Goal: Task Accomplishment & Management: Manage account settings

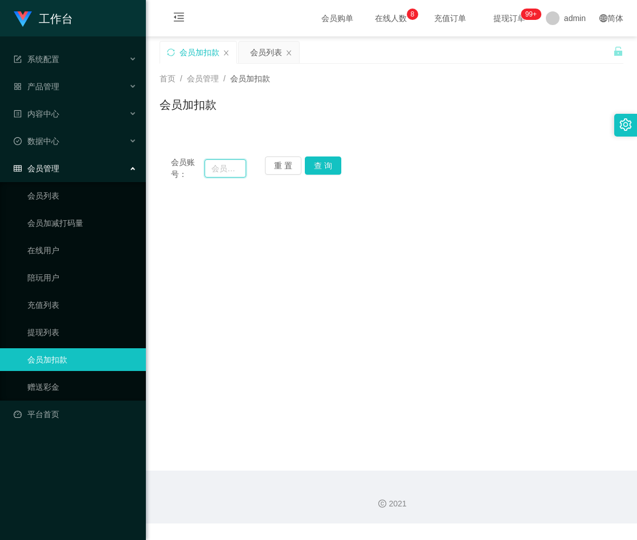
click at [233, 170] on input "text" at bounding box center [225, 168] width 42 height 18
paste input "chinkimchung"
type input "chinkimchung"
click at [322, 159] on button "查 询" at bounding box center [323, 166] width 36 height 18
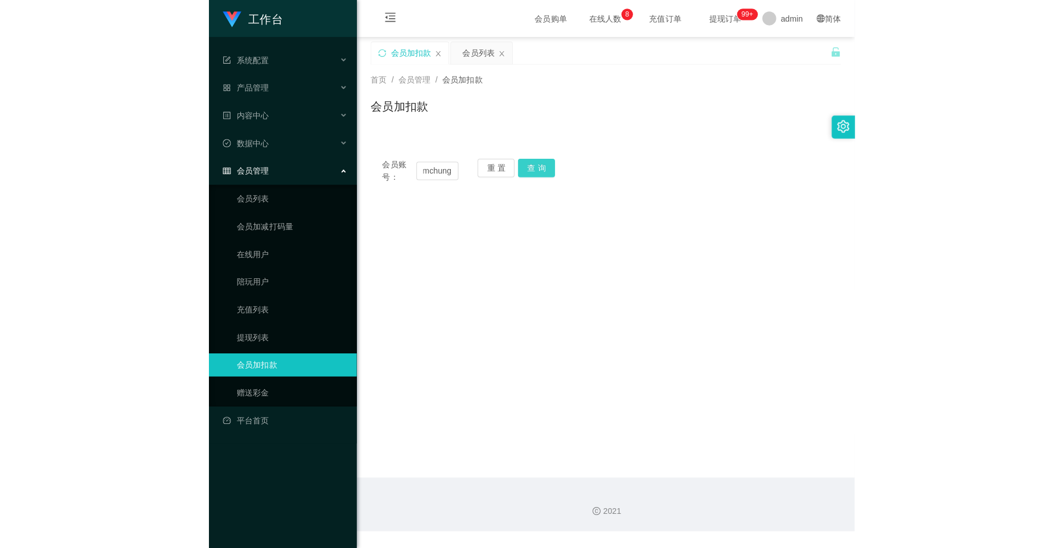
scroll to position [0, 0]
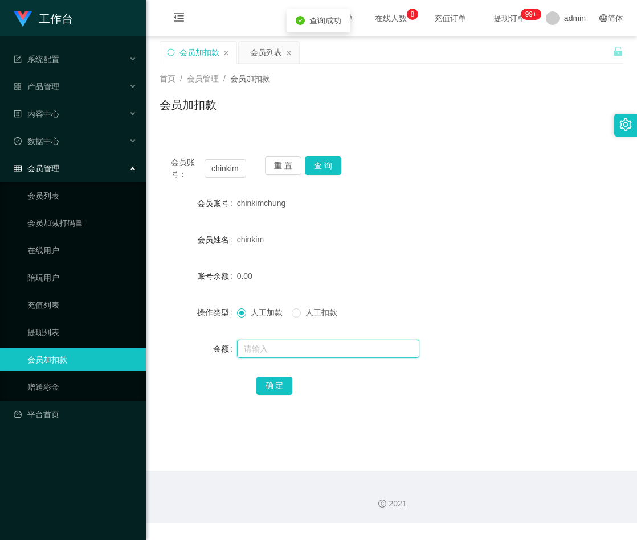
click at [280, 347] on input "text" at bounding box center [328, 349] width 182 height 18
click at [278, 347] on input "text" at bounding box center [328, 349] width 182 height 18
type input "100"
click at [269, 382] on button "确 定" at bounding box center [274, 386] width 36 height 18
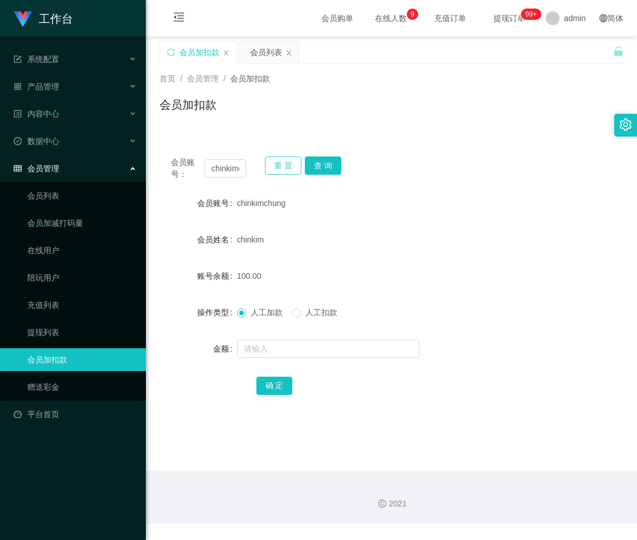
click at [276, 166] on button "重 置" at bounding box center [283, 166] width 36 height 18
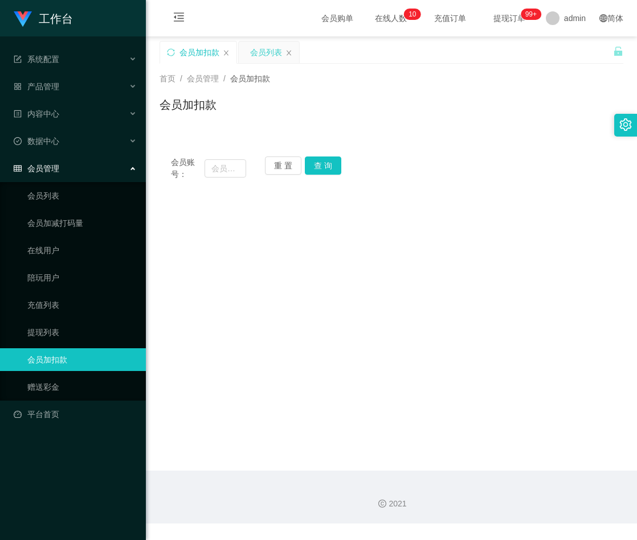
click at [259, 51] on div "会员列表" at bounding box center [266, 53] width 32 height 22
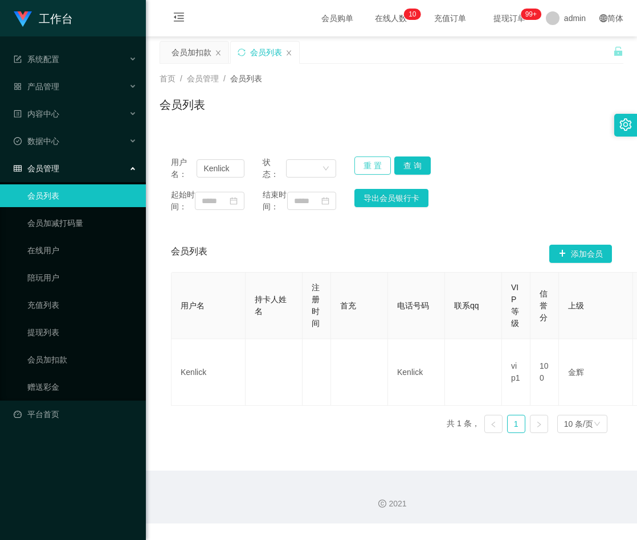
click at [366, 166] on button "重 置" at bounding box center [372, 166] width 36 height 18
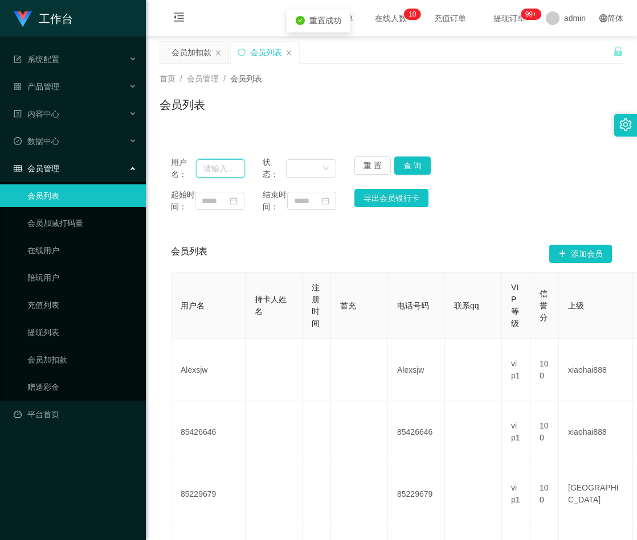
click at [220, 169] on input "text" at bounding box center [220, 168] width 48 height 18
paste input "KaiH"
type input "KaiH"
drag, startPoint x: 404, startPoint y: 165, endPoint x: 424, endPoint y: 161, distance: 20.9
click at [404, 165] on button "查 询" at bounding box center [412, 166] width 36 height 18
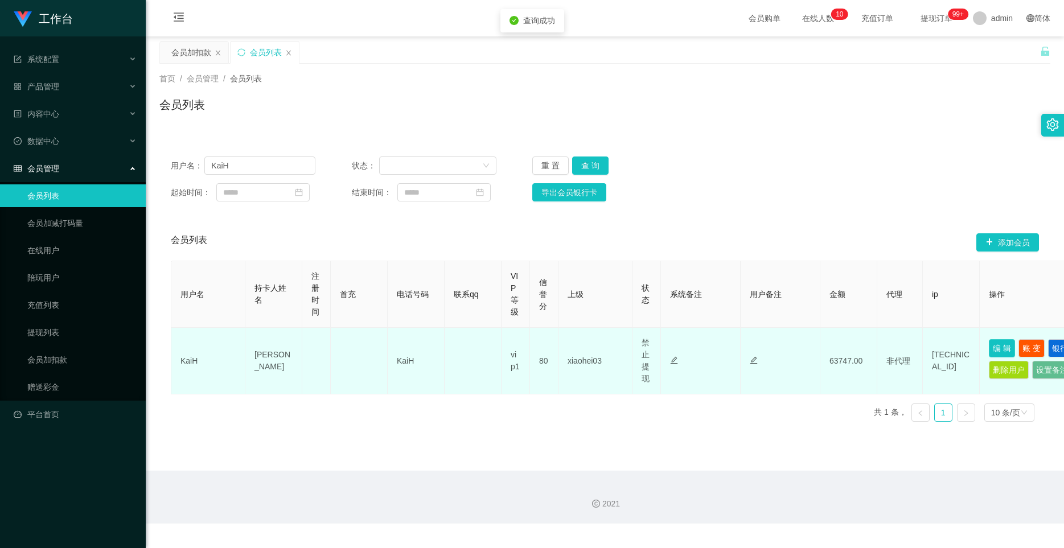
click at [636, 342] on button "编 辑" at bounding box center [1002, 348] width 26 height 18
type input "KaiH"
type input "[PERSON_NAME]"
type input "80"
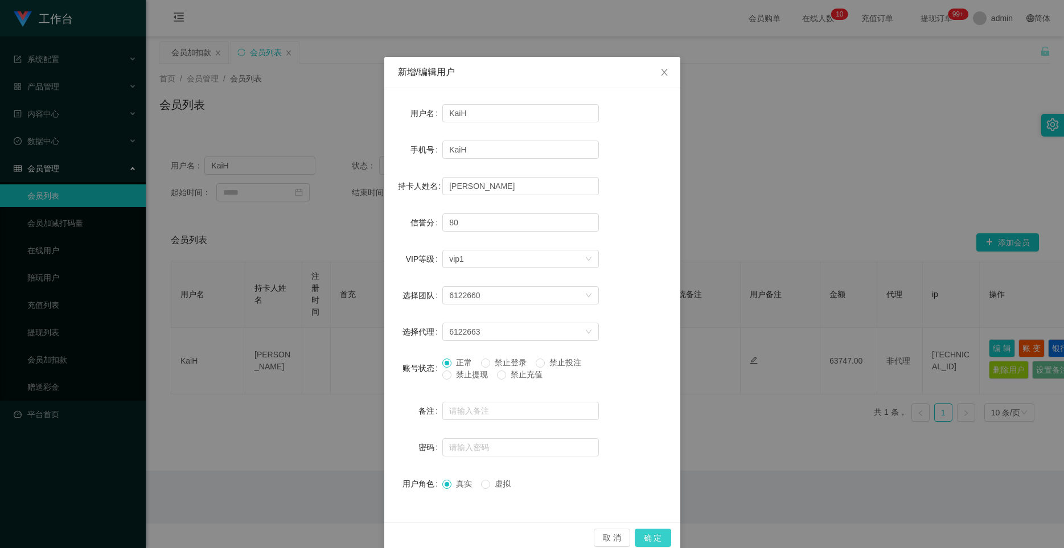
click at [636, 540] on button "确 定" at bounding box center [653, 538] width 36 height 18
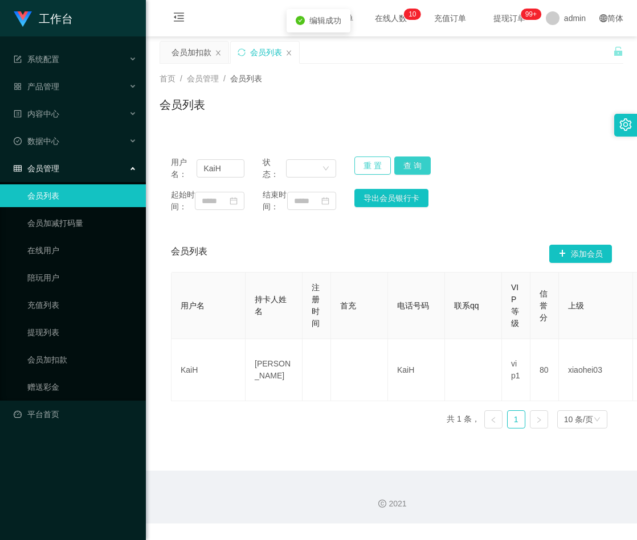
drag, startPoint x: 363, startPoint y: 161, endPoint x: 404, endPoint y: 161, distance: 40.4
click at [363, 161] on button "重 置" at bounding box center [372, 166] width 36 height 18
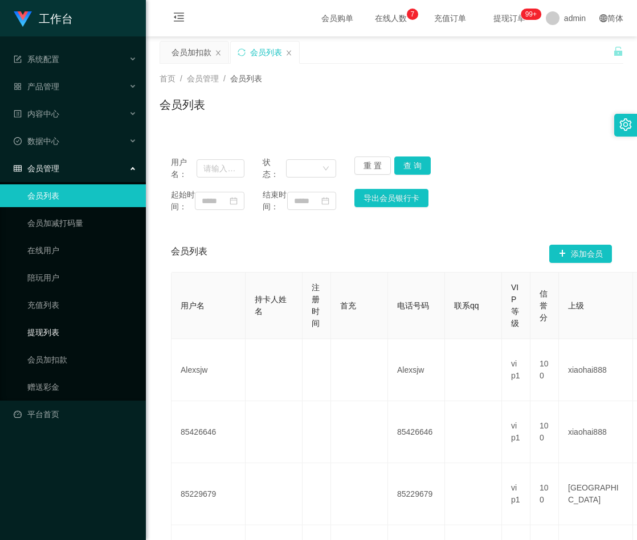
click at [54, 330] on link "提现列表" at bounding box center [81, 332] width 109 height 23
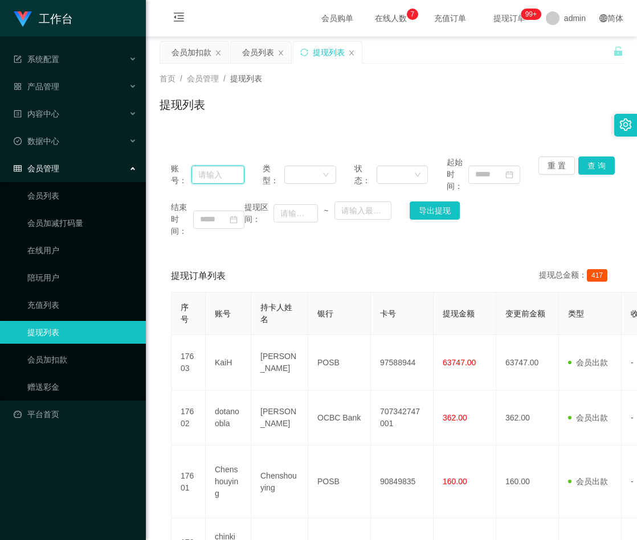
click at [217, 171] on input "text" at bounding box center [217, 175] width 53 height 18
paste input "KaiH"
type input "KaiH"
drag, startPoint x: 591, startPoint y: 167, endPoint x: 592, endPoint y: 161, distance: 6.4
click at [591, 166] on button "查 询" at bounding box center [596, 166] width 36 height 18
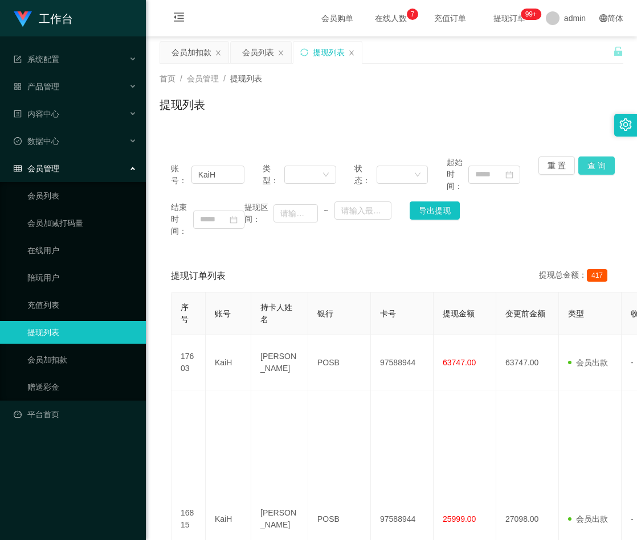
click at [587, 160] on button "查 询" at bounding box center [596, 166] width 36 height 18
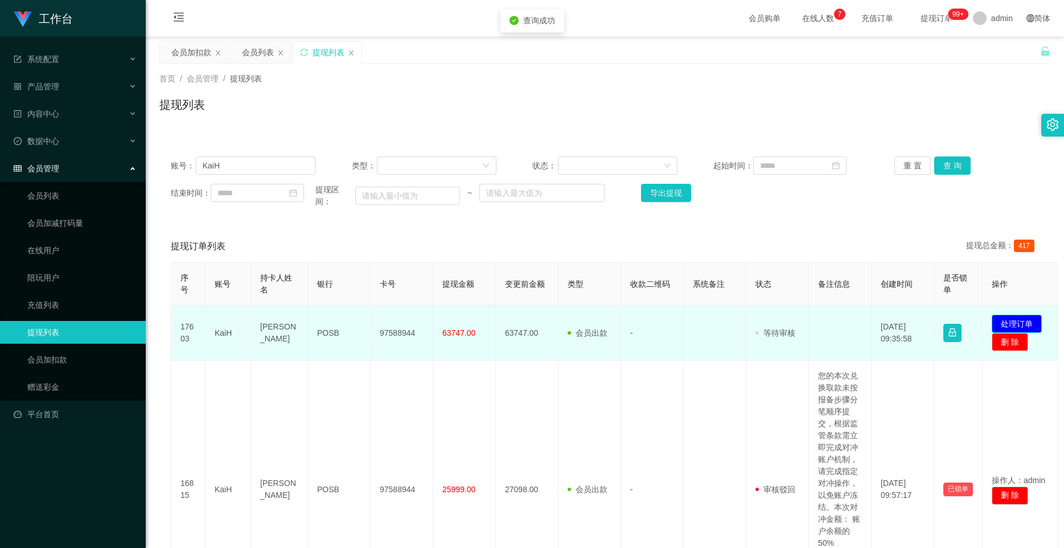
click at [636, 330] on button "处理订单" at bounding box center [1017, 324] width 50 height 18
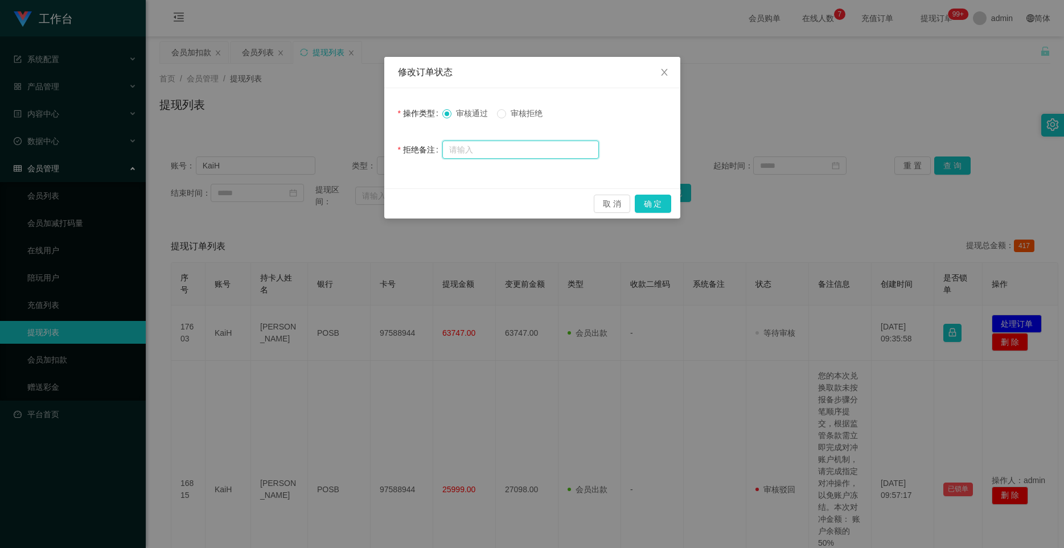
click at [507, 151] on input "text" at bounding box center [520, 150] width 157 height 18
paste input "您好，系统侦测到您工作台存在多次错误订单以及验资纪录，导致当前帐号信誉分未达标，请先联络相关负责人提升信誉分至98分方可重新发起提款申请。请勿在信誉分不足的情…"
type input "您好，系统侦测到您工作台存在多次错误订单以及验资纪录，导致当前帐号信誉分未达标，请先联络相关负责人提升信誉分至98分方可重新发起提款申请。请勿在信誉分不足的情…"
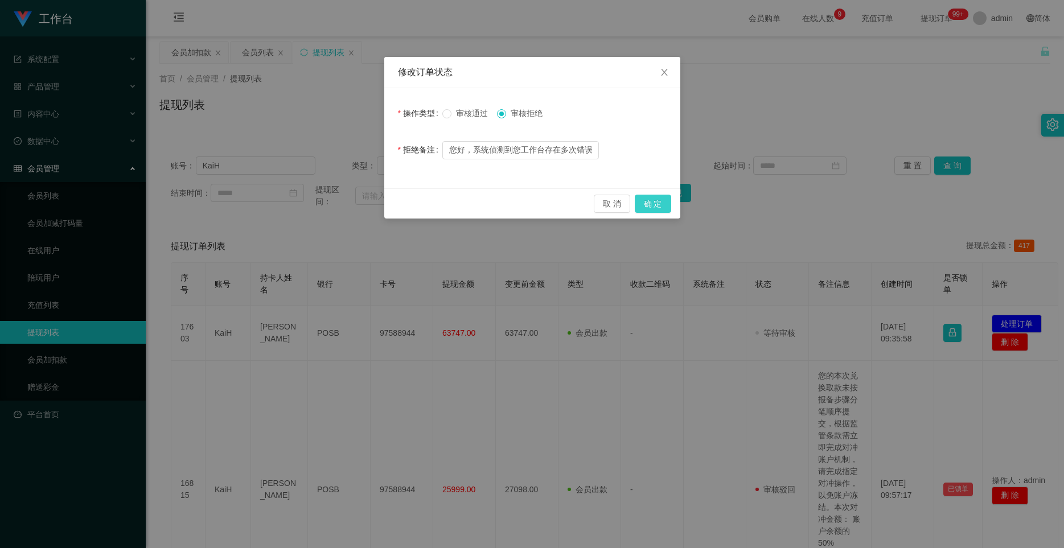
click at [636, 207] on button "确 定" at bounding box center [653, 204] width 36 height 18
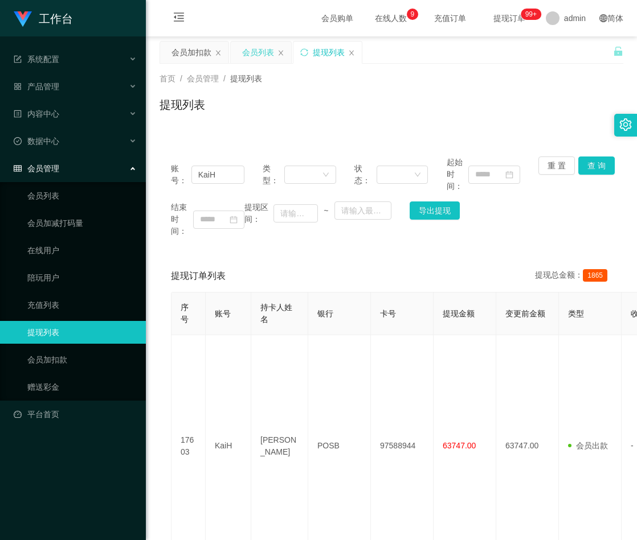
click at [251, 53] on div "会员列表" at bounding box center [258, 53] width 32 height 22
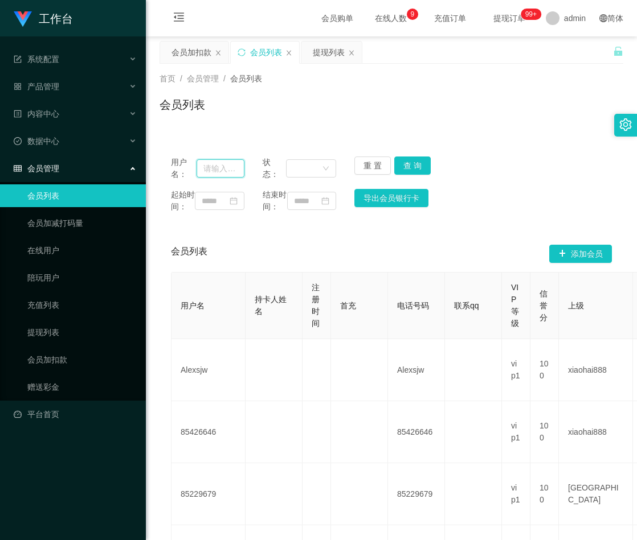
drag, startPoint x: 224, startPoint y: 170, endPoint x: 241, endPoint y: 169, distance: 17.1
click at [224, 170] on input "text" at bounding box center [220, 168] width 48 height 18
paste input "KaiH"
type input "KaiH"
click at [413, 166] on button "查 询" at bounding box center [412, 166] width 36 height 18
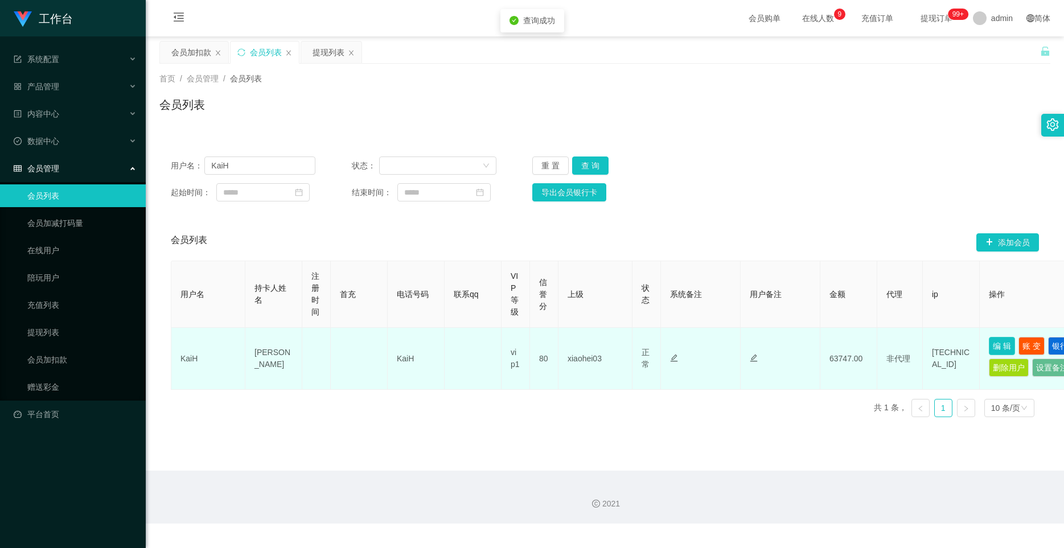
click at [636, 346] on button "编 辑" at bounding box center [1002, 346] width 26 height 18
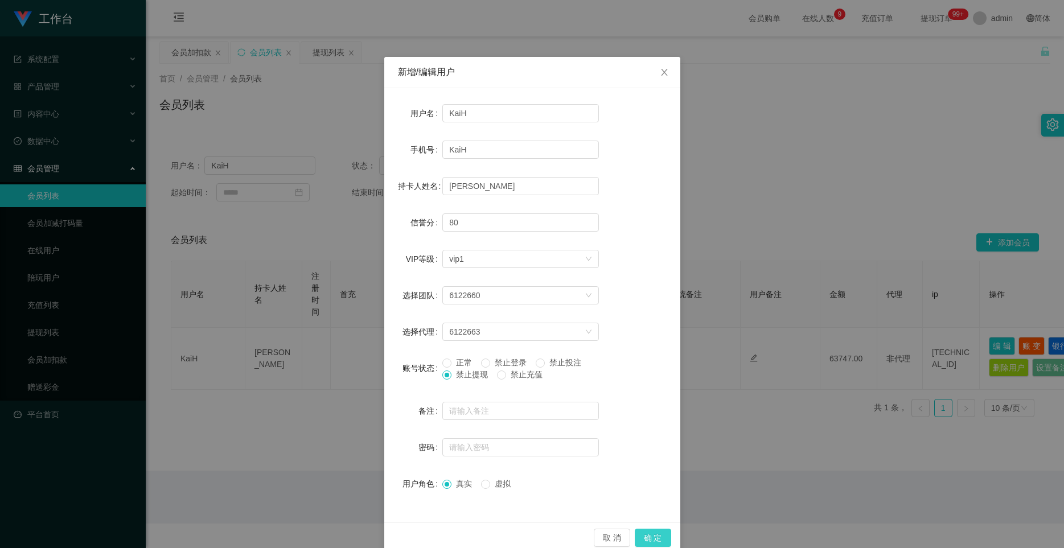
click at [636, 539] on button "确 定" at bounding box center [653, 538] width 36 height 18
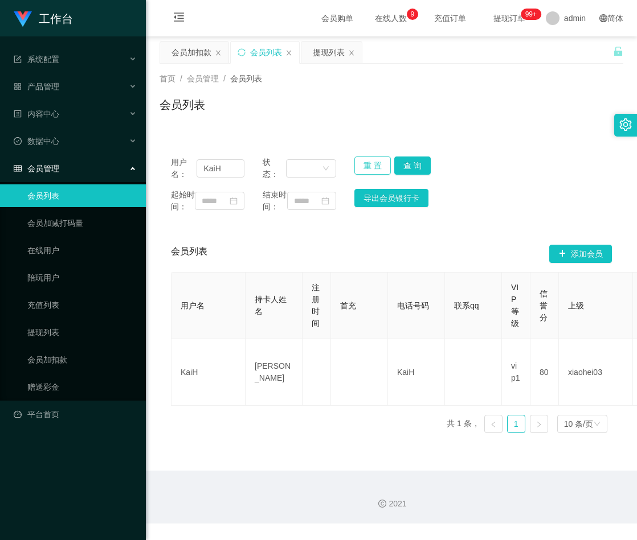
click at [368, 167] on button "重 置" at bounding box center [372, 166] width 36 height 18
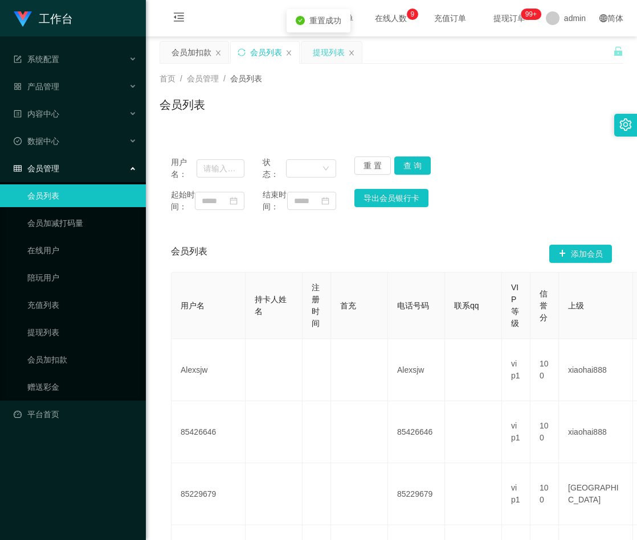
click at [318, 49] on div "提现列表" at bounding box center [329, 53] width 32 height 22
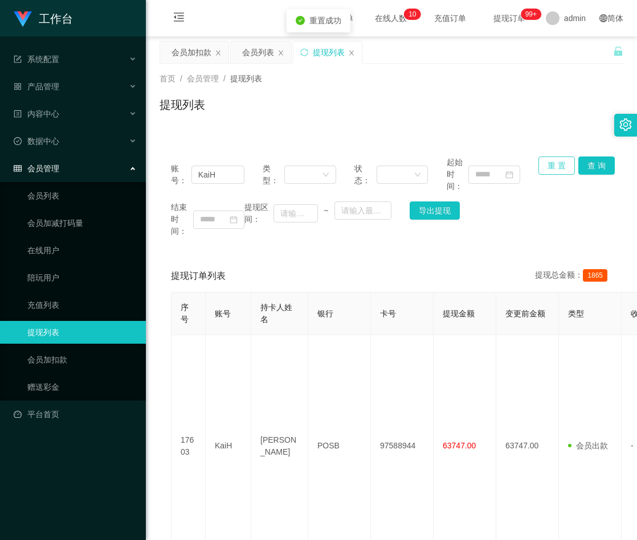
click at [548, 170] on button "重 置" at bounding box center [556, 166] width 36 height 18
click at [194, 52] on div "会员加扣款" at bounding box center [191, 53] width 40 height 22
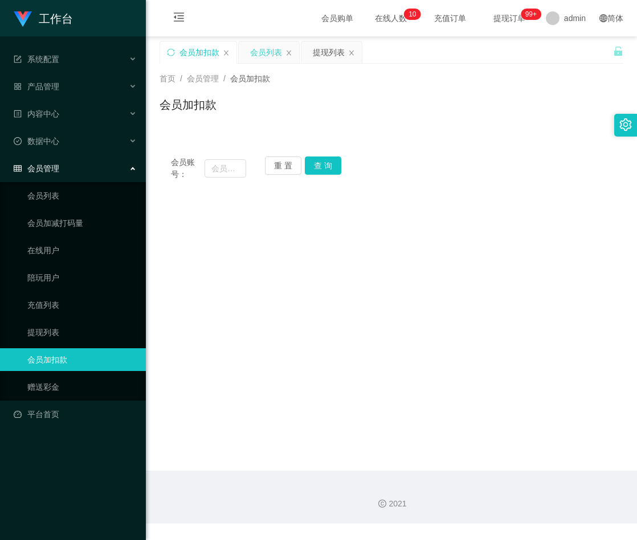
click at [264, 50] on div "会员列表" at bounding box center [266, 53] width 32 height 22
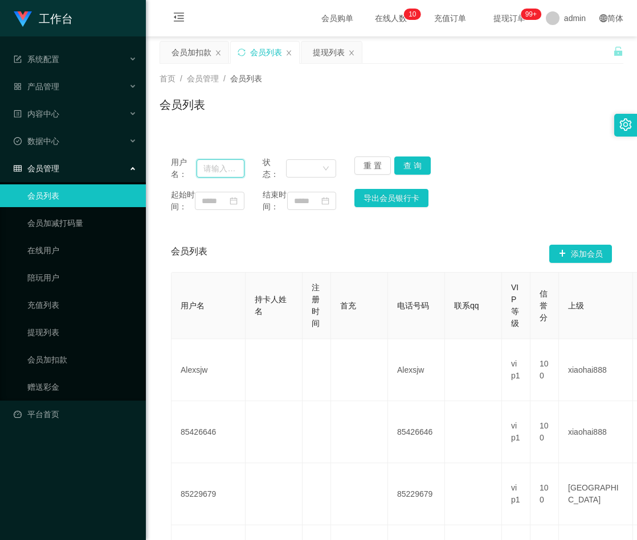
drag, startPoint x: 216, startPoint y: 167, endPoint x: 266, endPoint y: 163, distance: 49.7
click at [216, 167] on input "text" at bounding box center [220, 168] width 48 height 18
paste input "86222573"
type input "86222573"
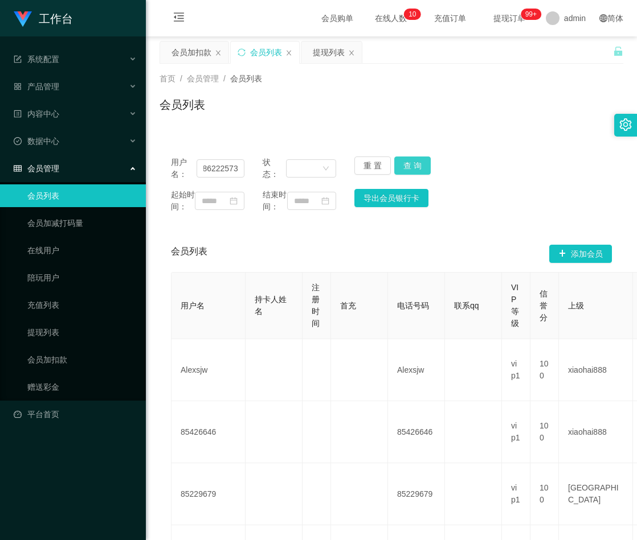
click at [409, 165] on button "查 询" at bounding box center [412, 166] width 36 height 18
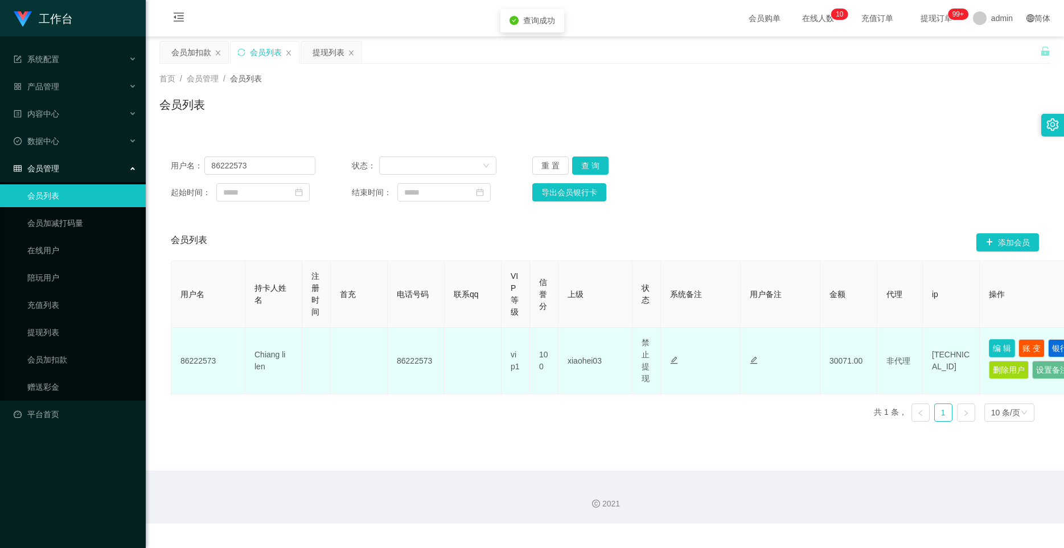
click at [636, 344] on button "编 辑" at bounding box center [1002, 348] width 26 height 18
type input "86222573"
type input "Chiang li len"
type input "100"
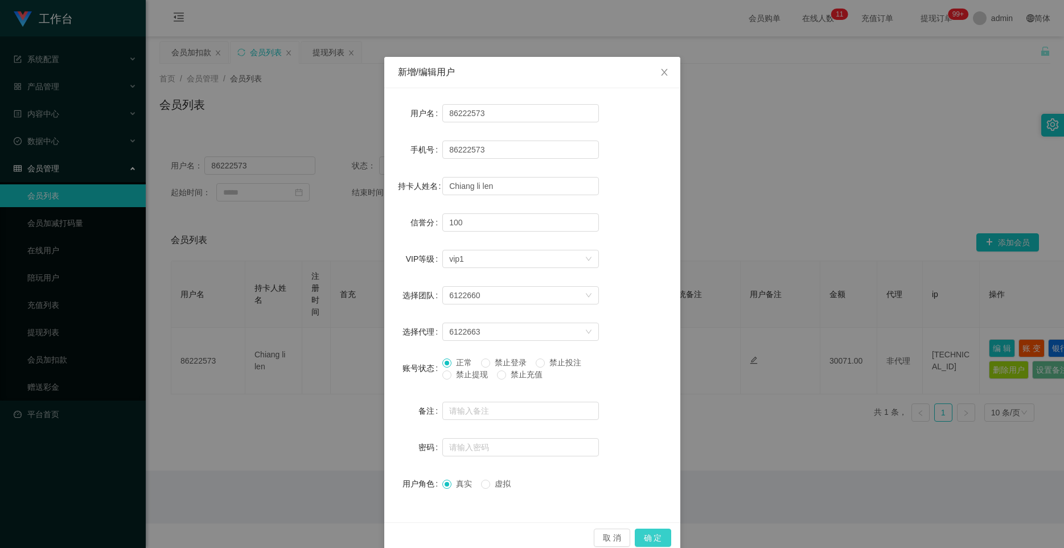
click at [636, 539] on button "确 定" at bounding box center [653, 538] width 36 height 18
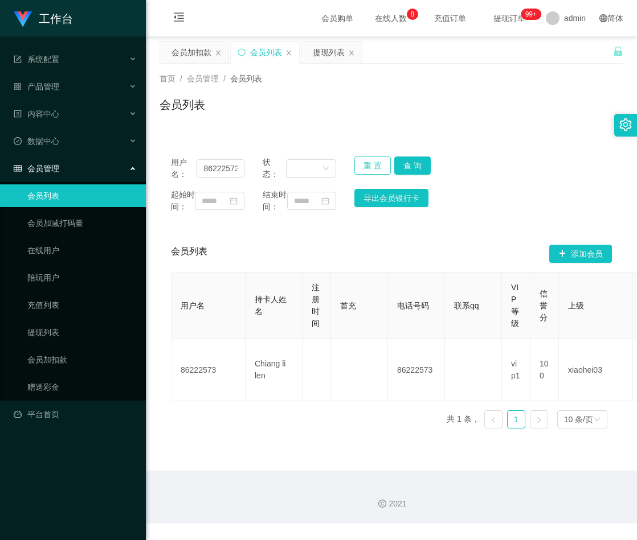
click at [370, 166] on button "重 置" at bounding box center [372, 166] width 36 height 18
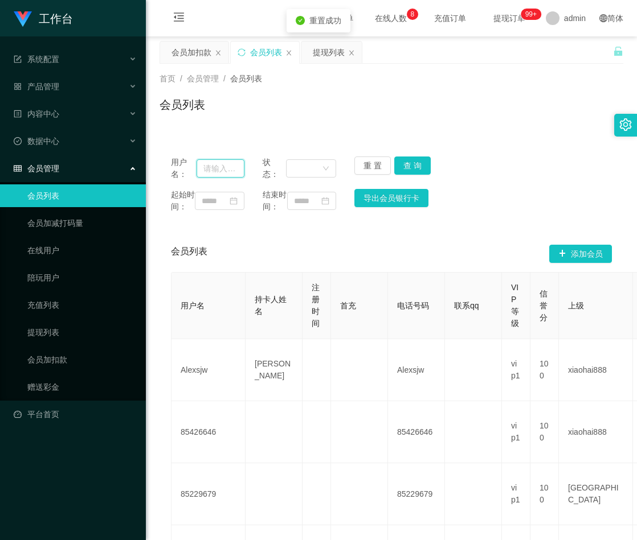
click at [226, 170] on input "text" at bounding box center [220, 168] width 48 height 18
paste input "MaoChong"
type input "MaoChong"
drag, startPoint x: 404, startPoint y: 168, endPoint x: 503, endPoint y: 96, distance: 122.8
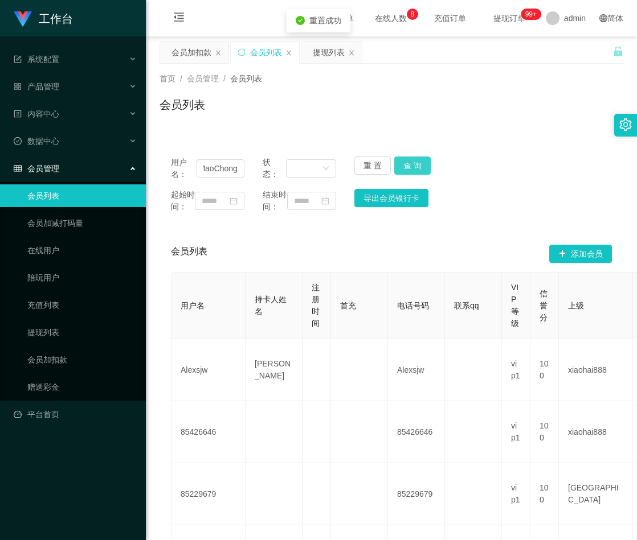
click at [404, 168] on button "查 询" at bounding box center [412, 166] width 36 height 18
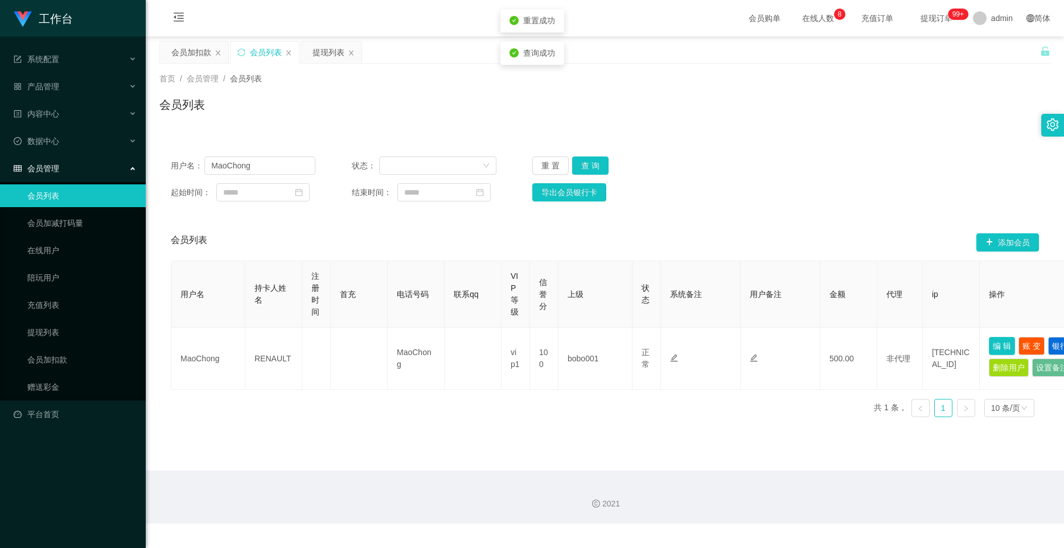
click at [636, 350] on button "编 辑" at bounding box center [1002, 346] width 26 height 18
type input "MaoChong"
type input "RENAULT"
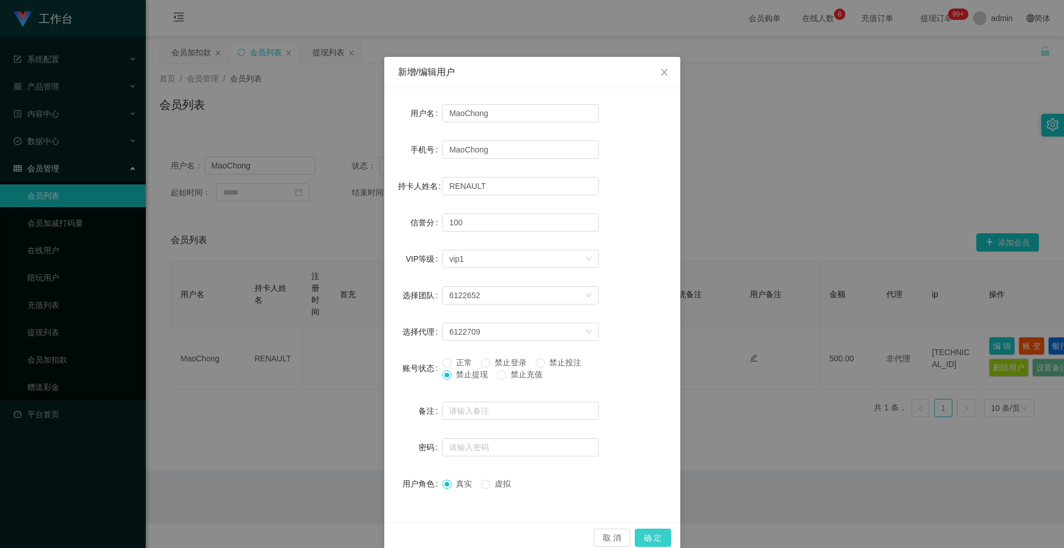
click at [636, 540] on button "确 定" at bounding box center [653, 538] width 36 height 18
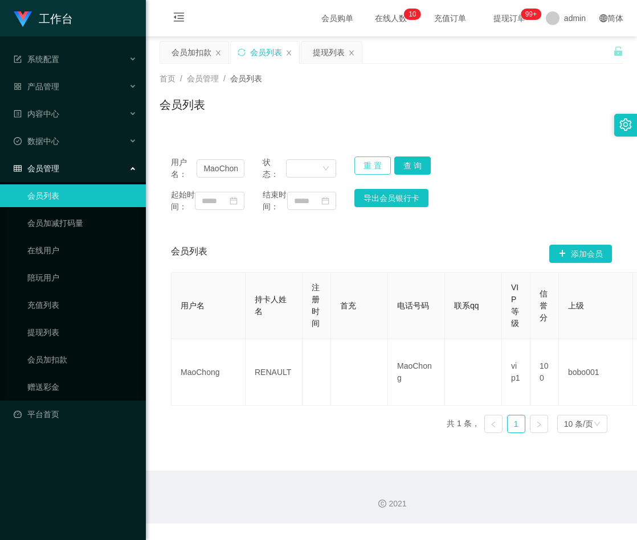
drag, startPoint x: 374, startPoint y: 165, endPoint x: 380, endPoint y: 167, distance: 6.7
click at [374, 165] on button "重 置" at bounding box center [372, 166] width 36 height 18
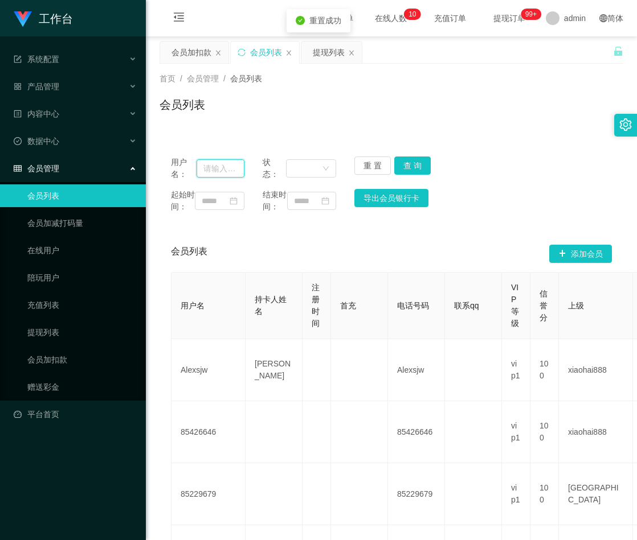
click at [218, 172] on input "text" at bounding box center [220, 168] width 48 height 18
paste input "91009086"
type input "91009086"
click at [413, 162] on button "查 询" at bounding box center [412, 166] width 36 height 18
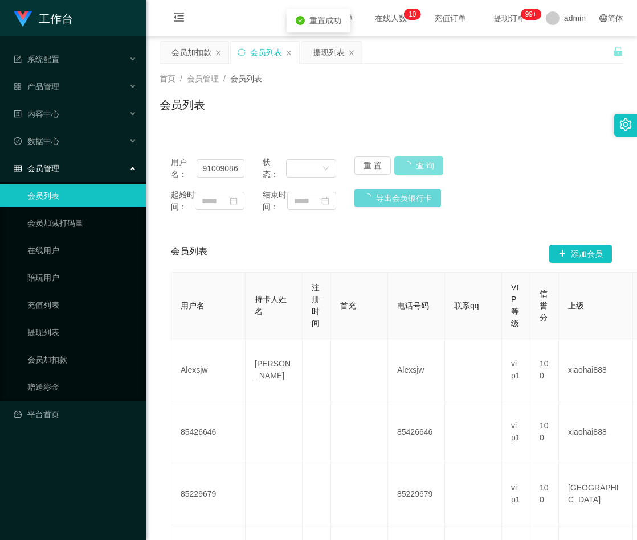
scroll to position [0, 0]
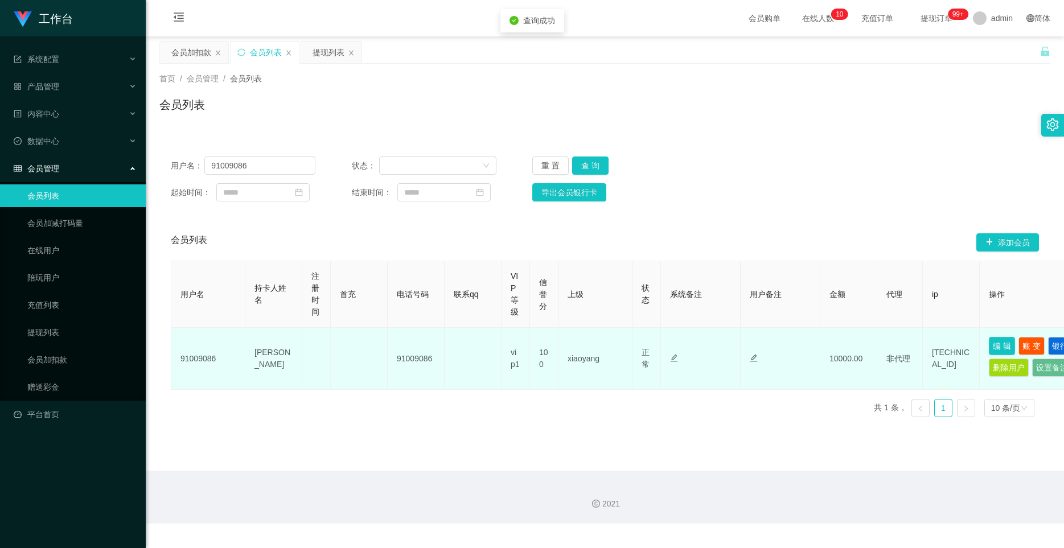
click at [636, 345] on button "编 辑" at bounding box center [1002, 346] width 26 height 18
type input "91009086"
type input "[PERSON_NAME]"
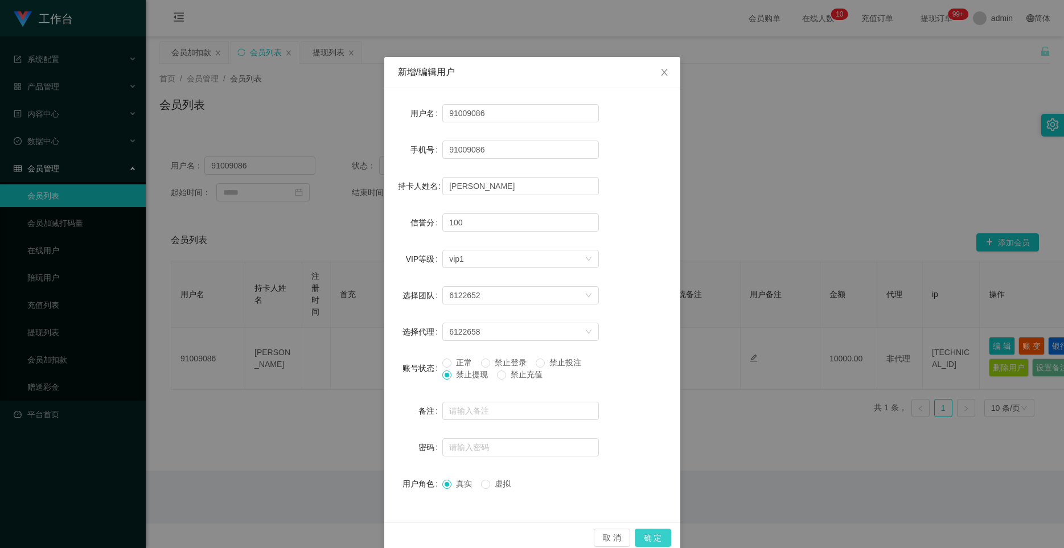
click at [636, 538] on button "确 定" at bounding box center [653, 538] width 36 height 18
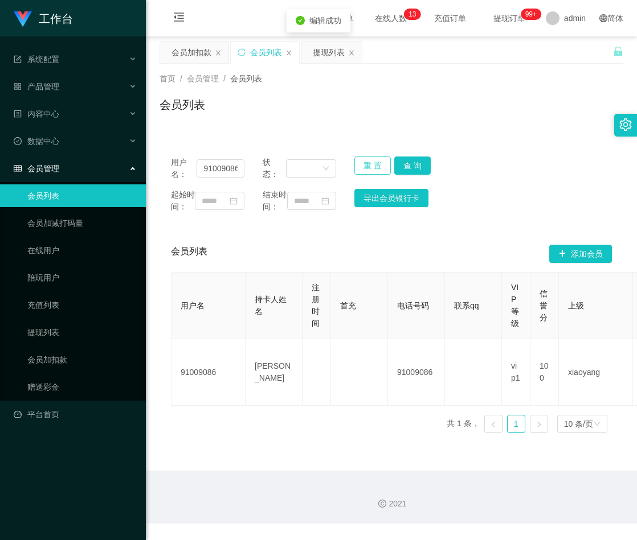
click at [362, 167] on button "重 置" at bounding box center [372, 166] width 36 height 18
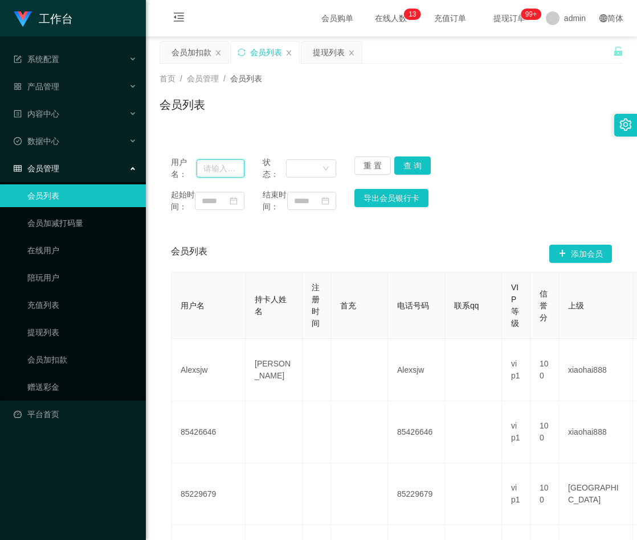
drag, startPoint x: 217, startPoint y: 168, endPoint x: 272, endPoint y: 168, distance: 54.7
click at [217, 168] on input "text" at bounding box center [220, 168] width 48 height 18
paste input "Cheesiong981"
type input "Cheesiong981"
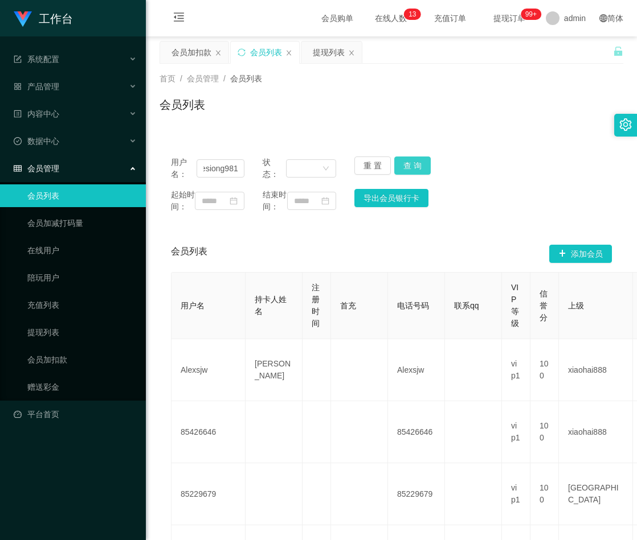
click at [405, 165] on button "查 询" at bounding box center [412, 166] width 36 height 18
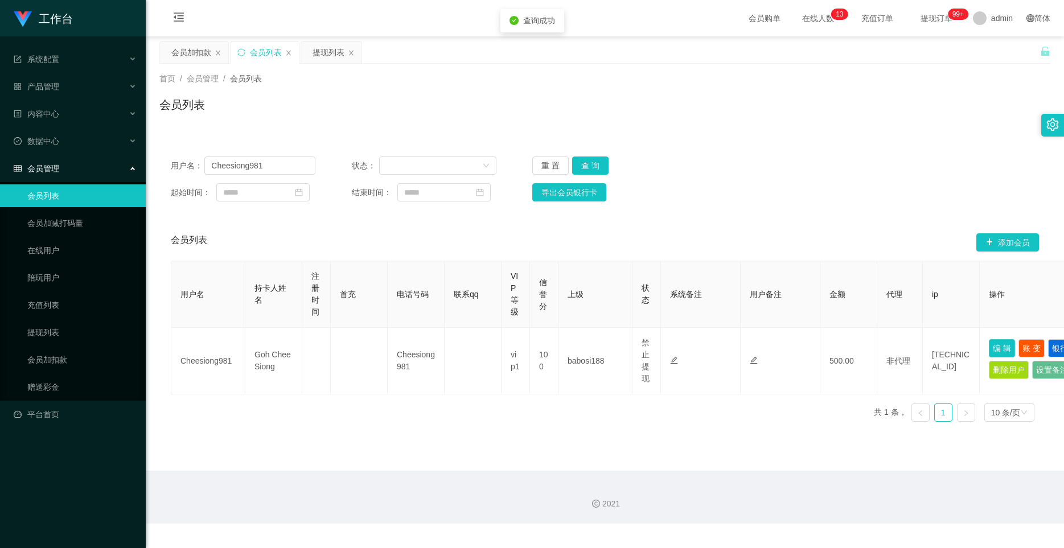
drag, startPoint x: 995, startPoint y: 346, endPoint x: 978, endPoint y: 342, distance: 17.5
click at [636, 346] on button "编 辑" at bounding box center [1002, 348] width 26 height 18
type input "Cheesiong981"
type input "Goh Chee Siong"
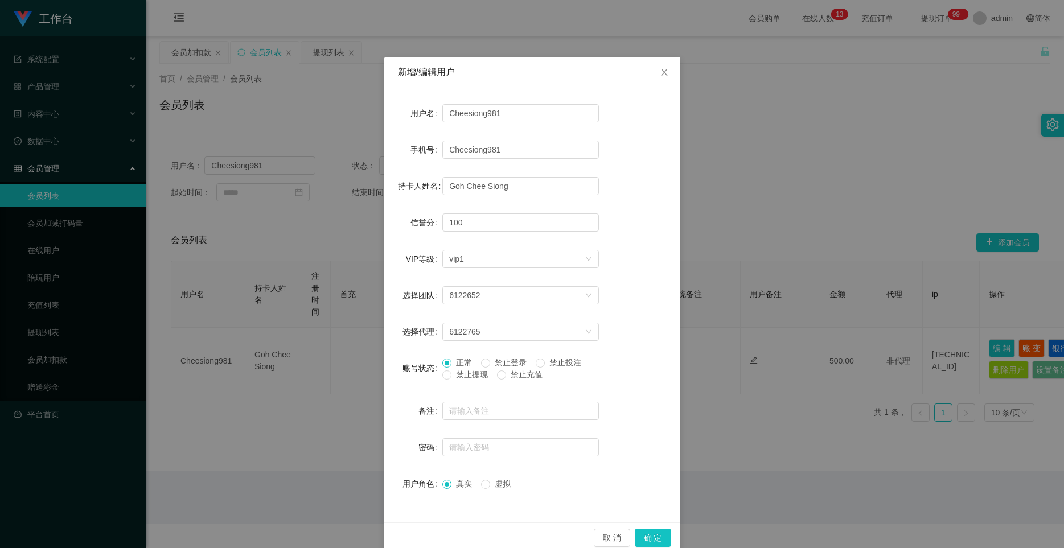
click at [452, 373] on span "禁止提现" at bounding box center [472, 374] width 41 height 9
click at [636, 540] on button "确 定" at bounding box center [653, 538] width 36 height 18
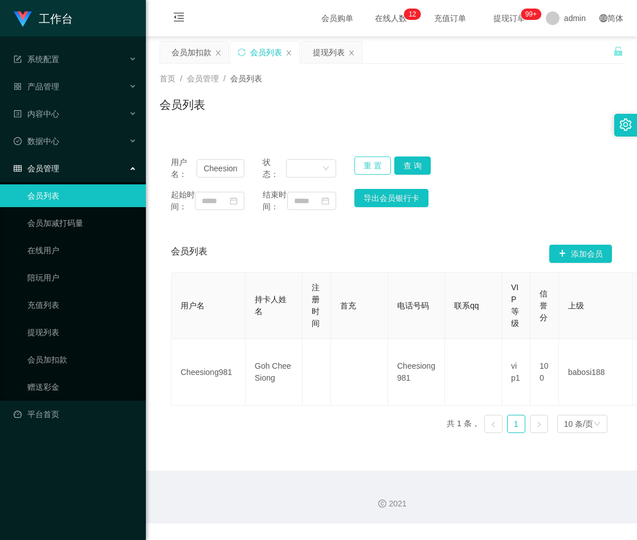
click at [371, 156] on div "用户名： Cheesiong981 状态： 重 置 查 询 起始时间： 结束时间： 导出会员银行卡" at bounding box center [391, 184] width 464 height 79
click at [368, 169] on button "重 置" at bounding box center [372, 166] width 36 height 18
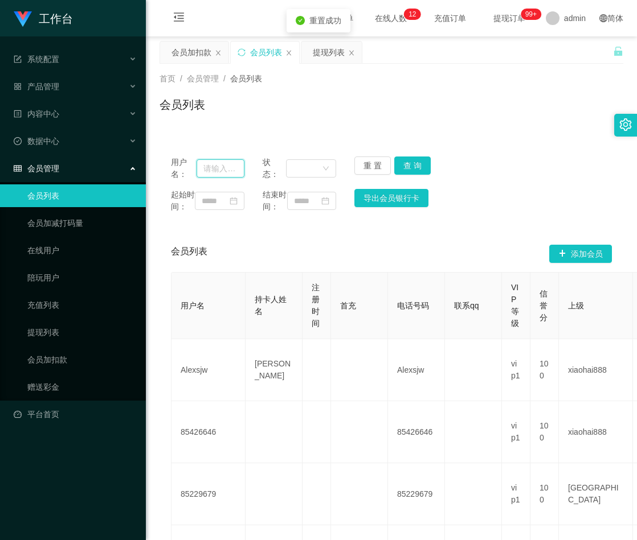
click at [219, 170] on input "text" at bounding box center [220, 168] width 48 height 18
paste input "90683833"
type input "90683833"
click at [407, 167] on button "查 询" at bounding box center [412, 166] width 36 height 18
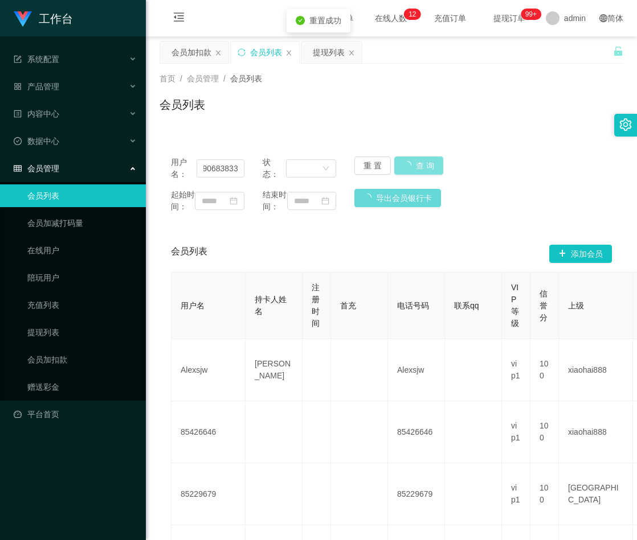
scroll to position [0, 0]
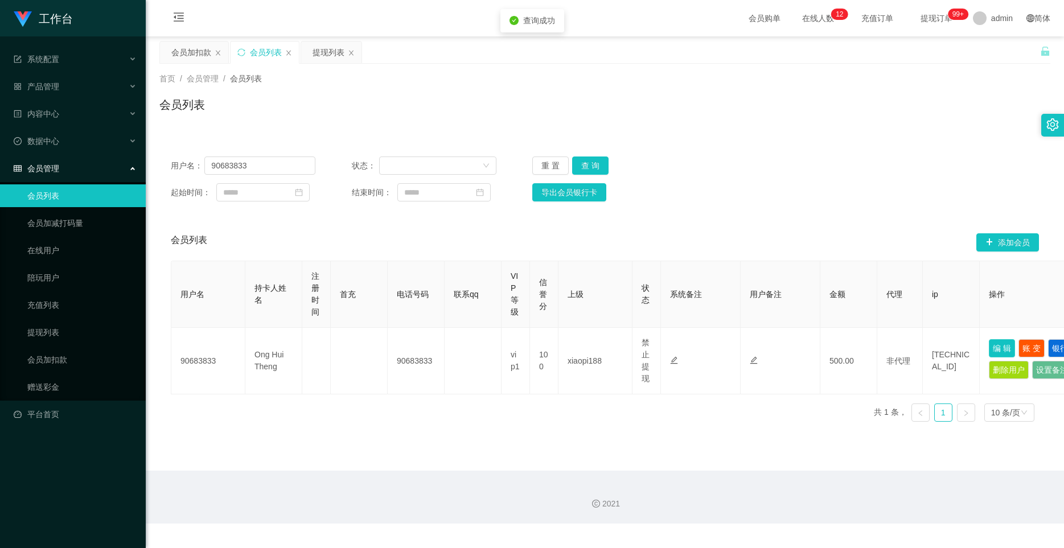
click at [636, 348] on button "编 辑" at bounding box center [1002, 348] width 26 height 18
type input "90683833"
type input "Ong Hui Theng"
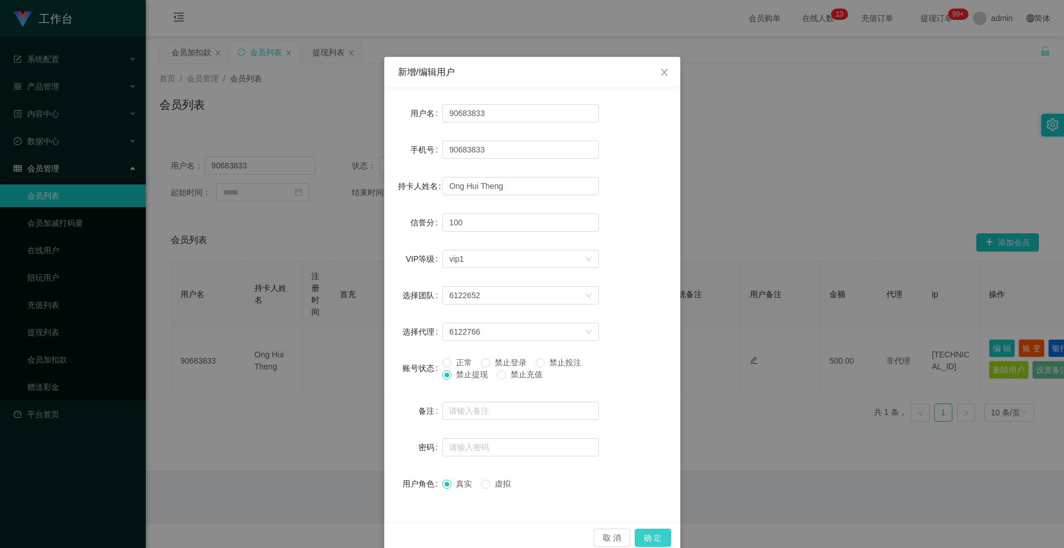
click at [636, 538] on button "确 定" at bounding box center [653, 538] width 36 height 18
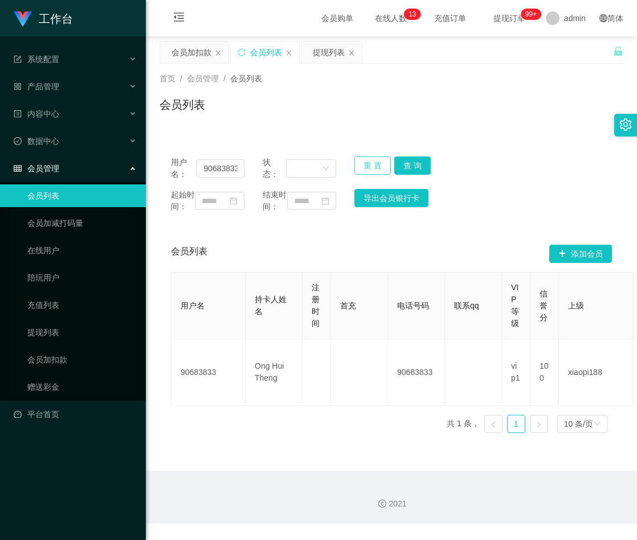
click at [367, 170] on button "重 置" at bounding box center [372, 166] width 36 height 18
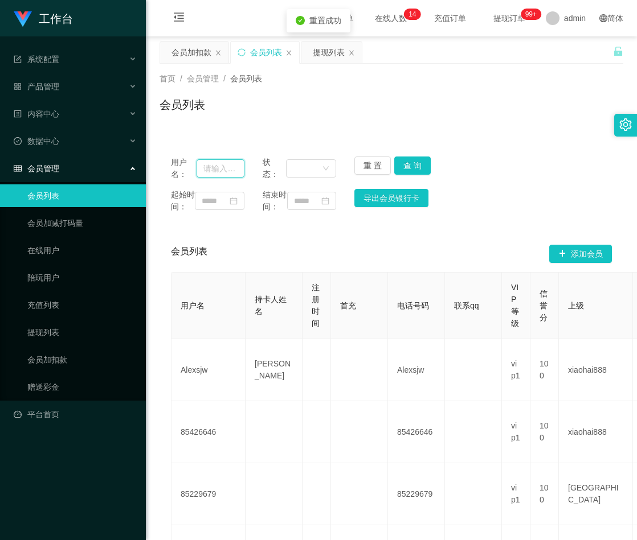
click at [225, 167] on input "text" at bounding box center [220, 168] width 48 height 18
paste input "Goiziyin"
type input "Goiziyin"
drag, startPoint x: 407, startPoint y: 167, endPoint x: 440, endPoint y: 161, distance: 33.6
click at [407, 167] on button "查 询" at bounding box center [412, 166] width 36 height 18
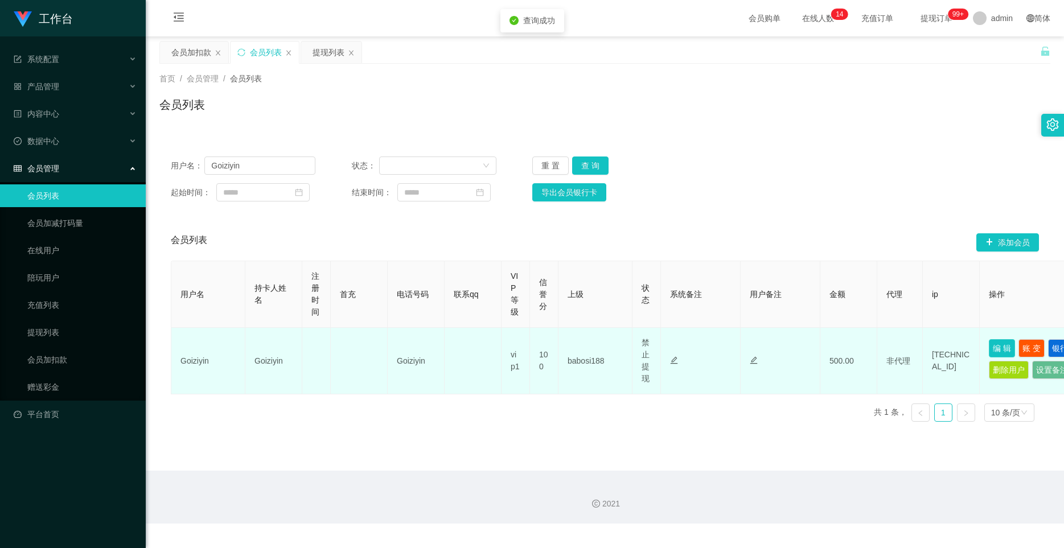
click at [636, 347] on button "编 辑" at bounding box center [1002, 348] width 26 height 18
type input "Goiziyin"
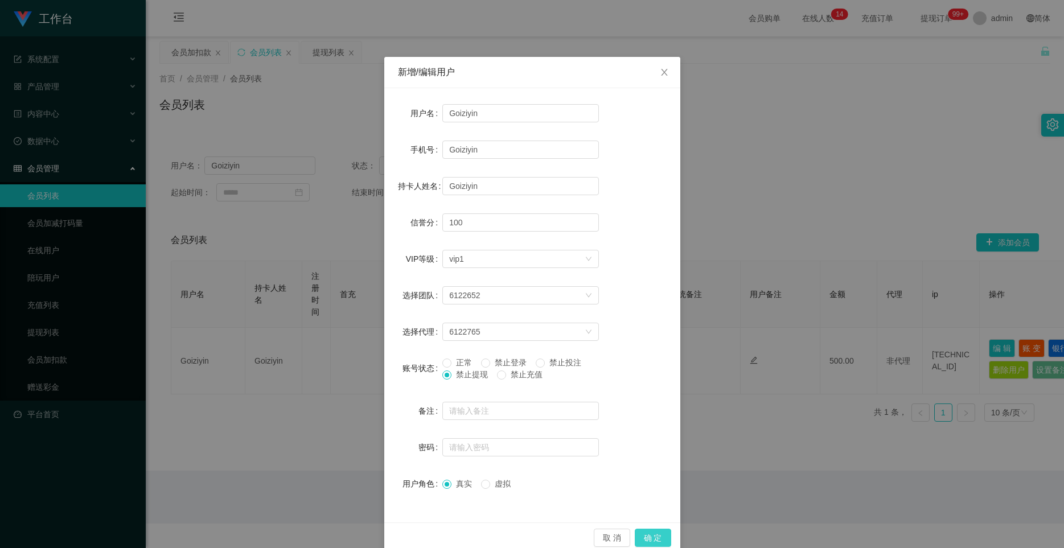
click at [636, 538] on button "确 定" at bounding box center [653, 538] width 36 height 18
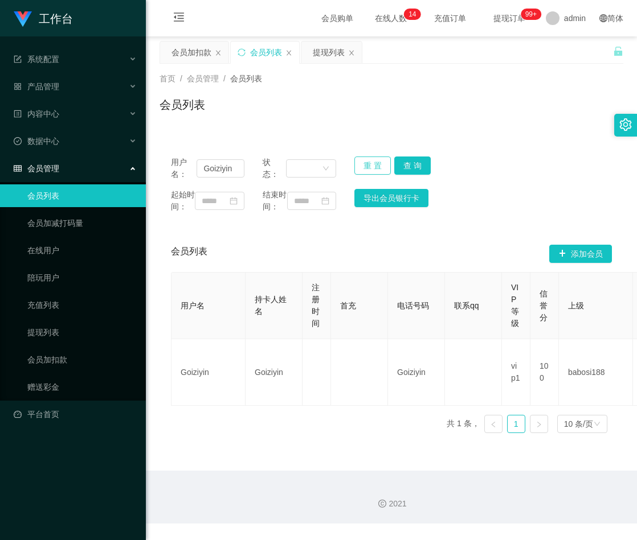
click at [376, 165] on button "重 置" at bounding box center [372, 166] width 36 height 18
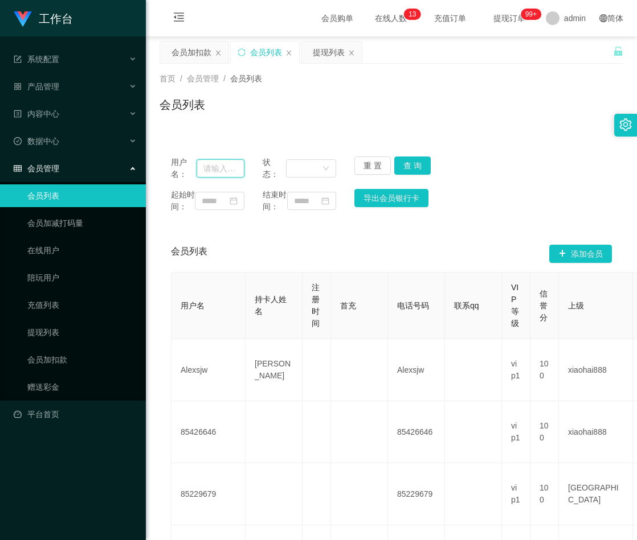
click at [208, 170] on input "text" at bounding box center [220, 168] width 48 height 18
paste input "6122754"
type input "6122754"
click at [403, 169] on button "查 询" at bounding box center [412, 166] width 36 height 18
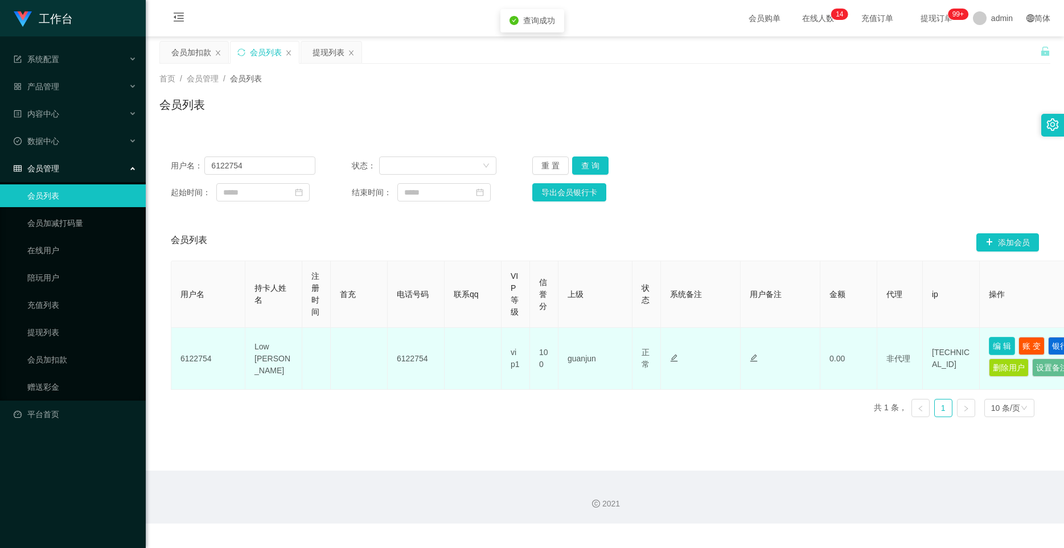
click at [636, 348] on button "编 辑" at bounding box center [1002, 346] width 26 height 18
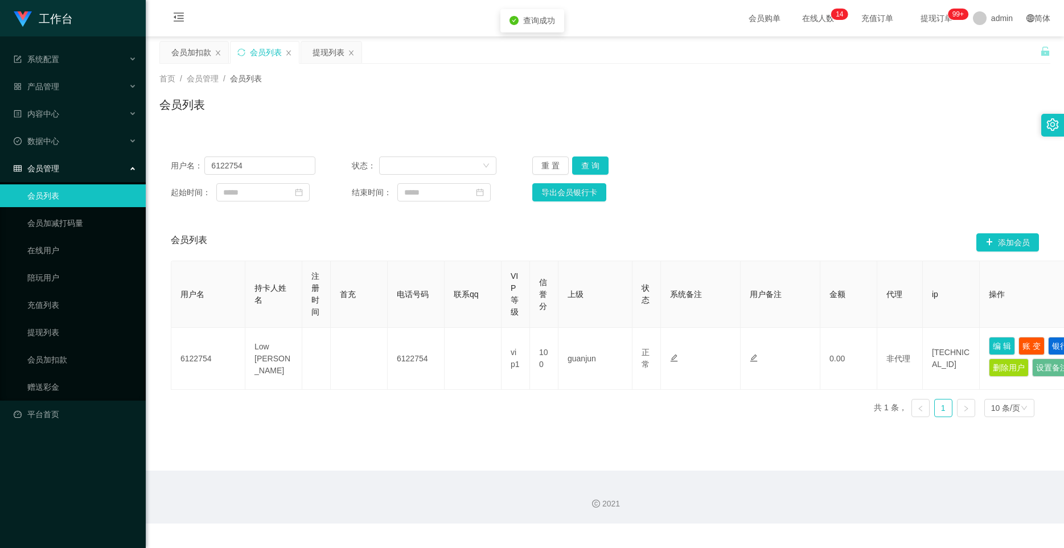
type input "6122754"
type input "Low [PERSON_NAME]"
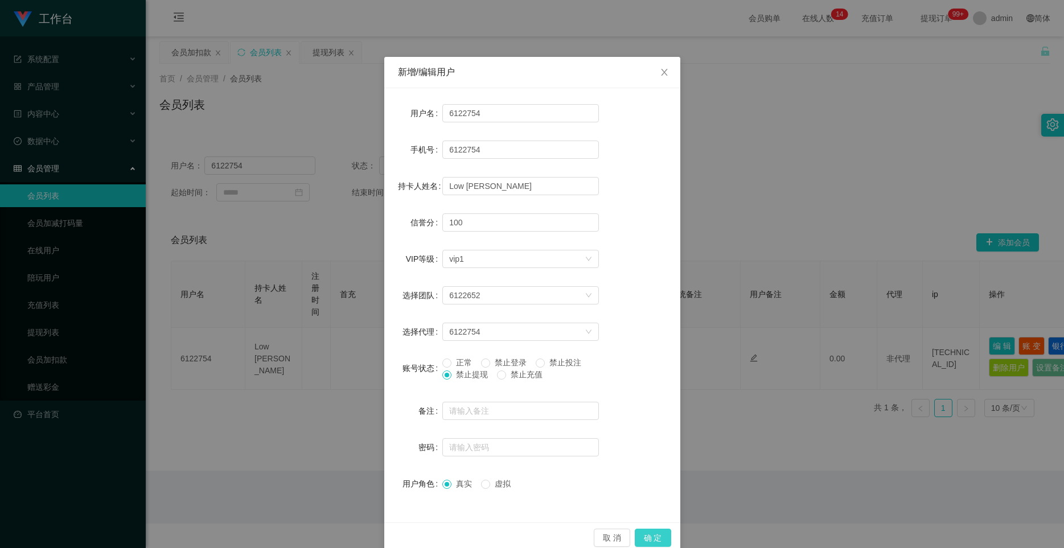
click at [636, 540] on button "确 定" at bounding box center [653, 538] width 36 height 18
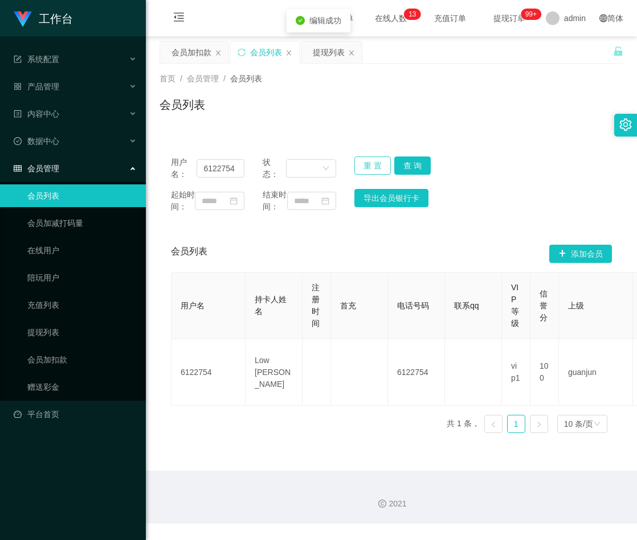
click at [366, 164] on button "重 置" at bounding box center [372, 166] width 36 height 18
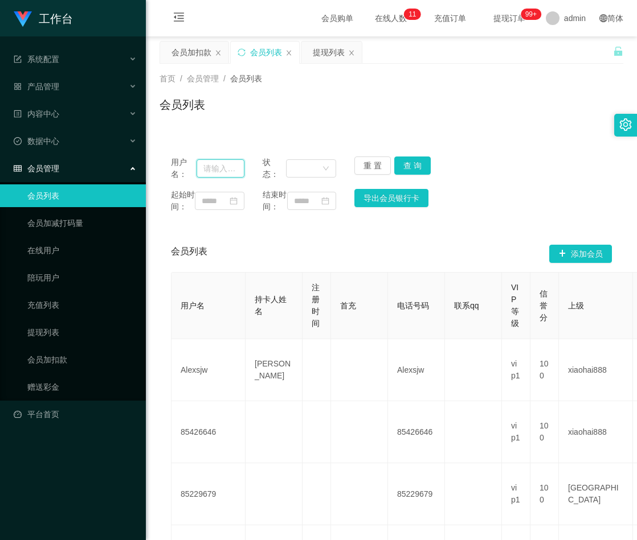
click at [206, 170] on input "text" at bounding box center [220, 168] width 48 height 18
paste input "84489034"
type input "84489034"
click at [408, 161] on button "查 询" at bounding box center [412, 166] width 36 height 18
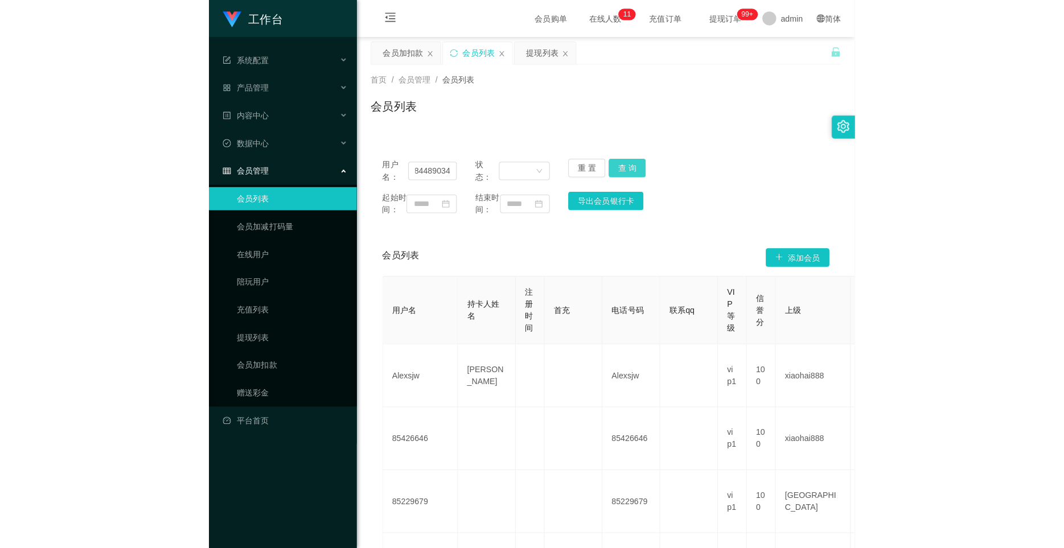
scroll to position [0, 0]
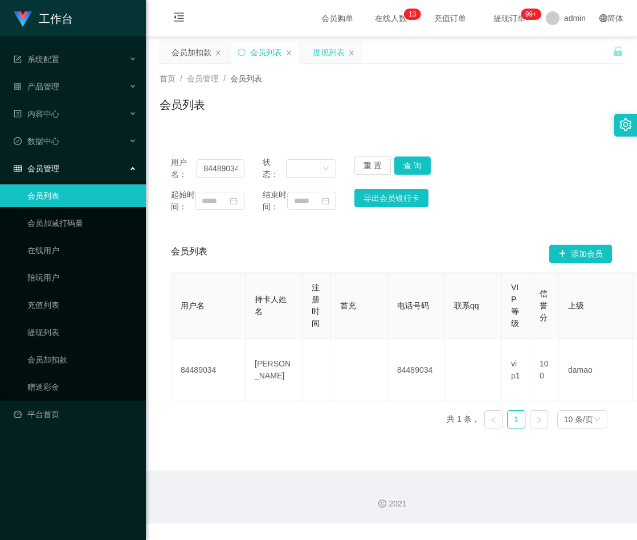
click at [316, 48] on div "提现列表" at bounding box center [329, 53] width 32 height 22
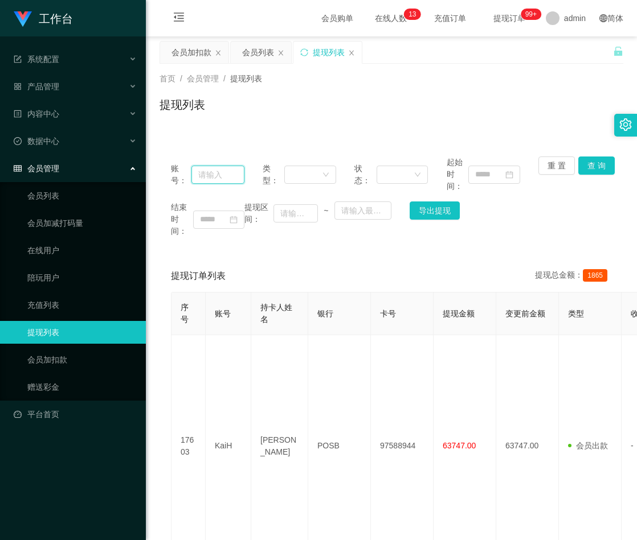
drag, startPoint x: 212, startPoint y: 175, endPoint x: 249, endPoint y: 169, distance: 38.1
click at [212, 175] on input "text" at bounding box center [217, 175] width 53 height 18
paste input "84489034"
type input "84489034"
click at [588, 171] on button "查 询" at bounding box center [596, 166] width 36 height 18
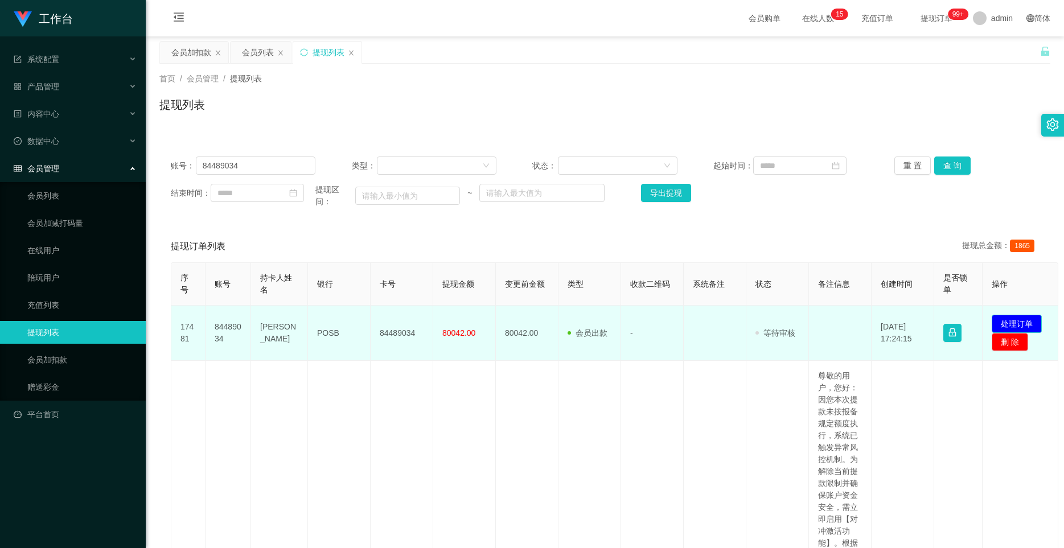
click at [636, 326] on button "处理订单" at bounding box center [1017, 324] width 50 height 18
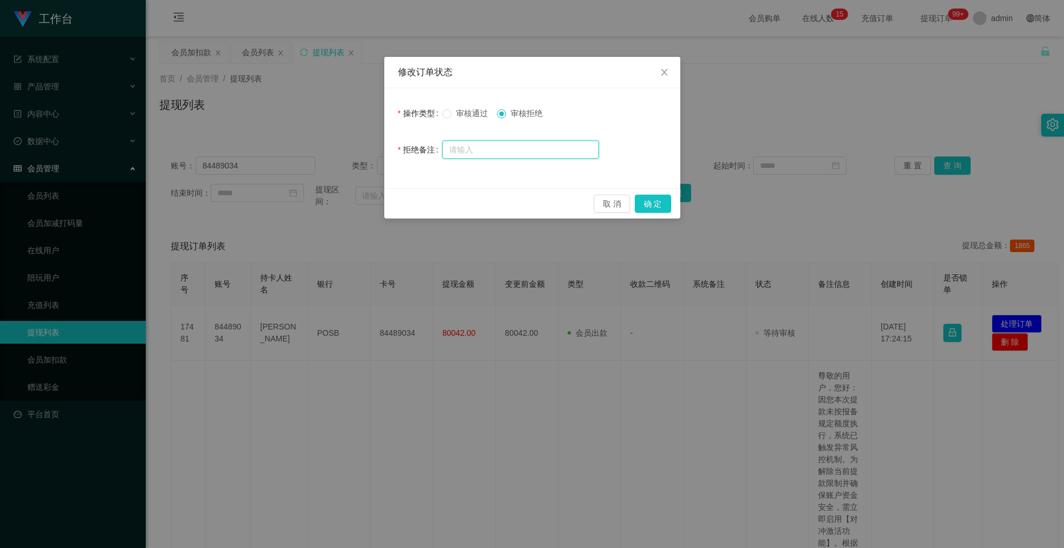
click at [491, 151] on input "text" at bounding box center [520, 150] width 157 height 18
paste input "尊敬的用户，您好： 因您本次提款未按报备规定额度执行，系统已触发异常风控机制。为解除当前提款限制并确保账户资金安全，需立即启用【对冲激活功能】。根据系统核算，…"
type input "尊敬的用户，您好： 因您本次提款未按报备规定额度执行，系统已触发异常风控机制。为解除当前提款限制并确保账户资金安全，需立即启用【对冲激活功能】。根据系统核算，…"
click at [636, 206] on button "确 定" at bounding box center [653, 204] width 36 height 18
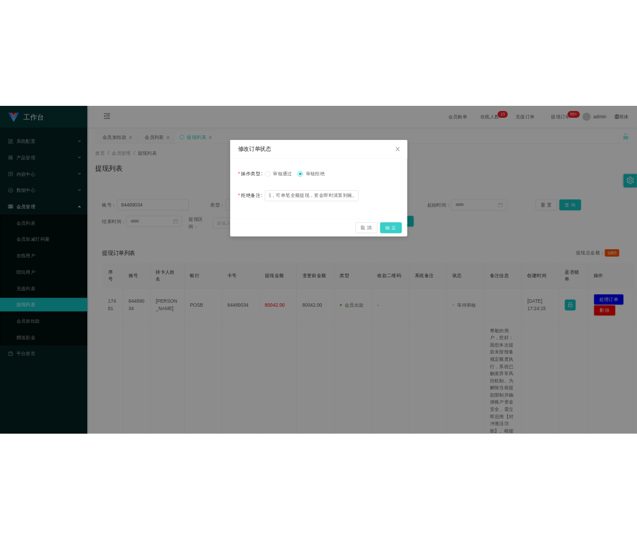
scroll to position [0, 0]
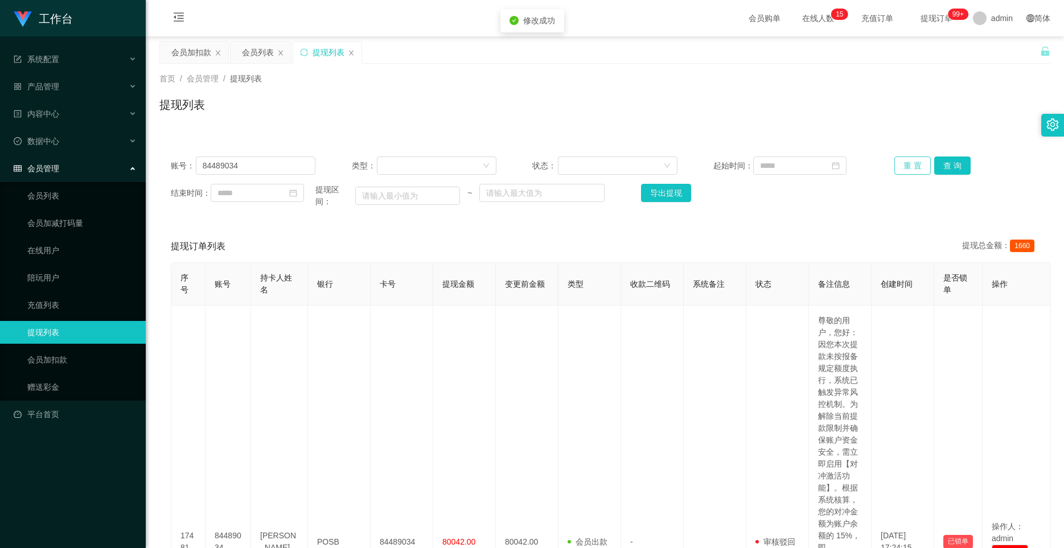
click at [636, 165] on button "重 置" at bounding box center [913, 166] width 36 height 18
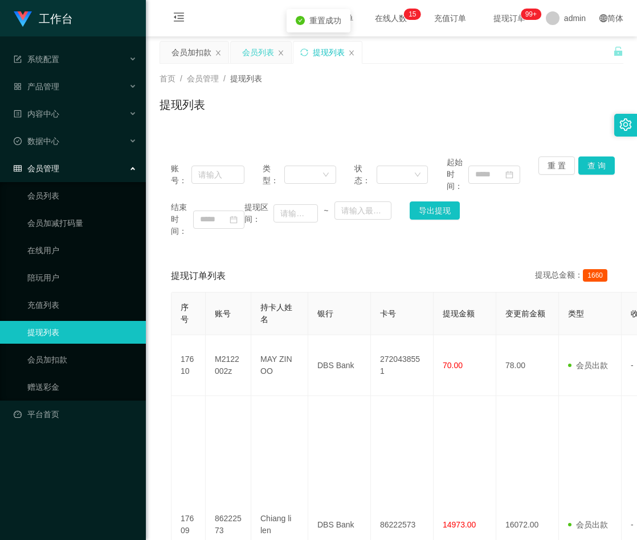
click at [256, 56] on div "会员列表" at bounding box center [258, 53] width 32 height 22
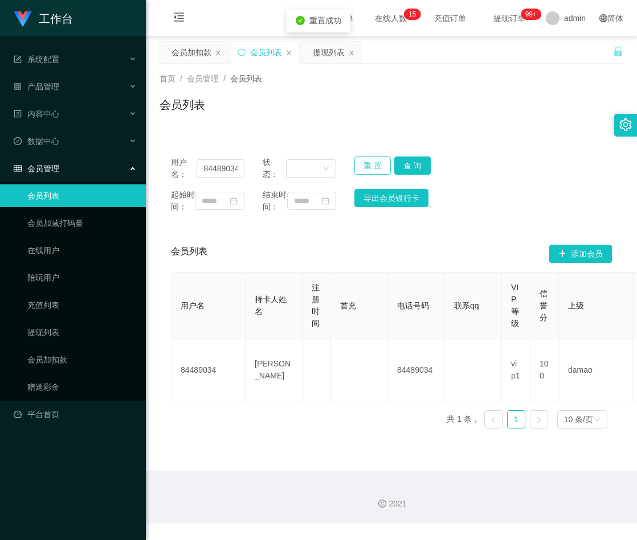
click at [371, 165] on button "重 置" at bounding box center [372, 166] width 36 height 18
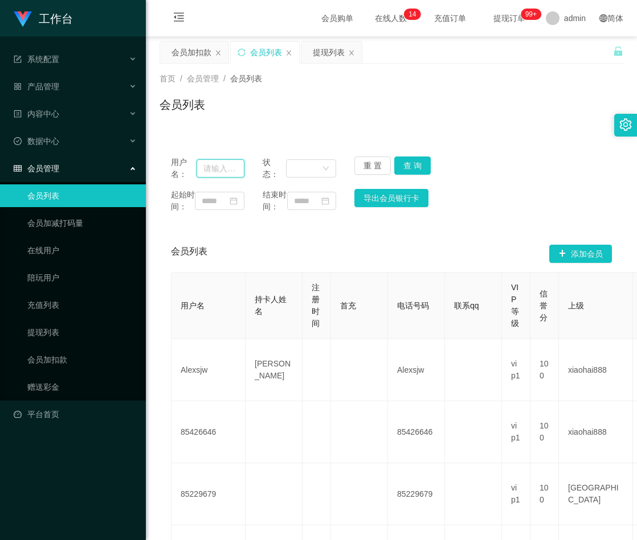
paste input "Angkd"
drag, startPoint x: 224, startPoint y: 169, endPoint x: 254, endPoint y: 169, distance: 29.6
click at [224, 169] on input "text" at bounding box center [220, 168] width 48 height 18
type input "Angkd"
drag, startPoint x: 410, startPoint y: 166, endPoint x: 411, endPoint y: 172, distance: 5.8
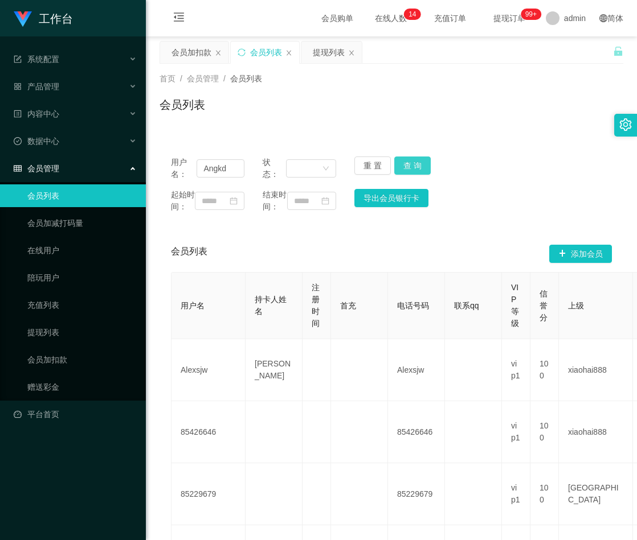
click at [410, 166] on button "查 询" at bounding box center [412, 166] width 36 height 18
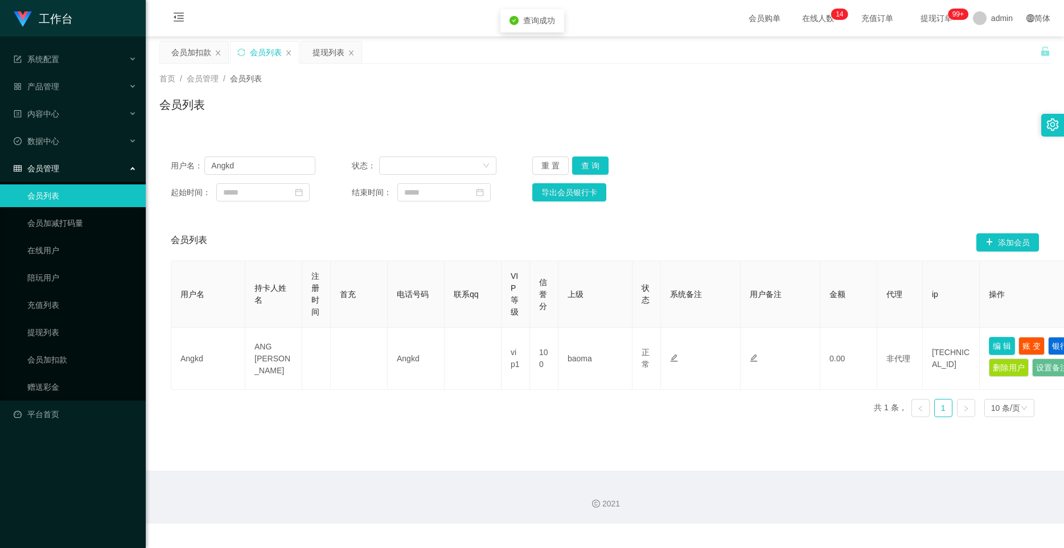
click at [636, 344] on button "编 辑" at bounding box center [1002, 346] width 26 height 18
type input "Angkd"
type input "ANG [PERSON_NAME]"
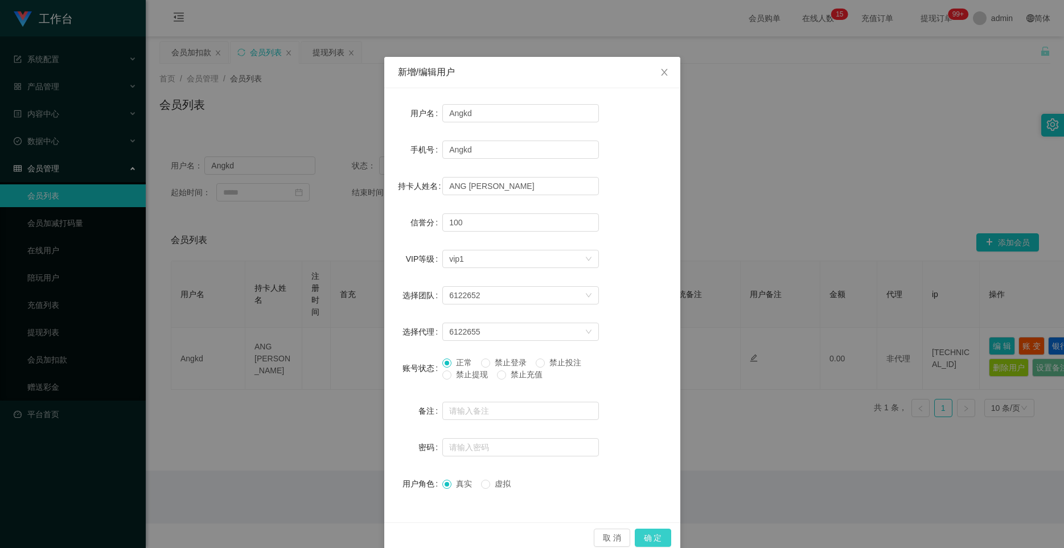
click at [636, 538] on button "确 定" at bounding box center [653, 538] width 36 height 18
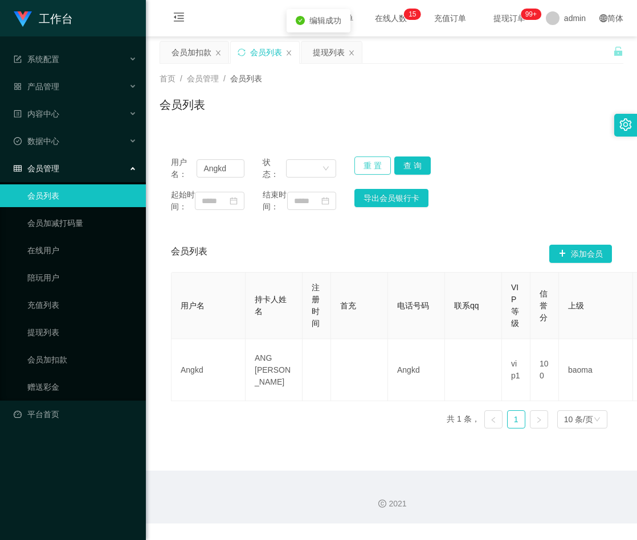
click at [367, 164] on button "重 置" at bounding box center [372, 166] width 36 height 18
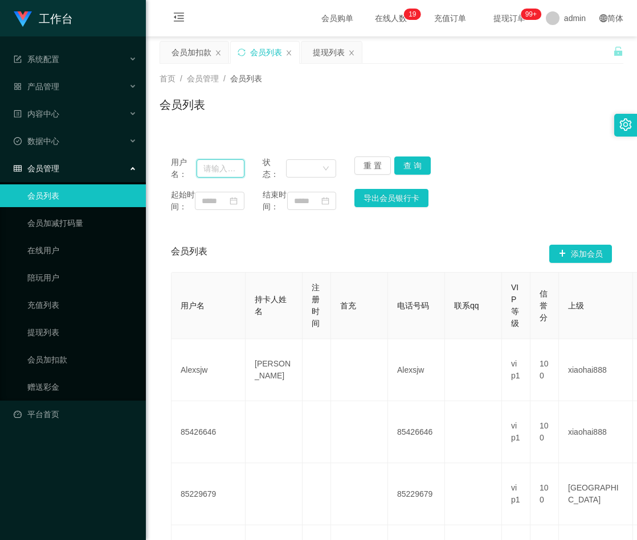
click at [207, 169] on input "text" at bounding box center [220, 168] width 48 height 18
paste input "Gengguangchen89"
type input "Gengguangchen89"
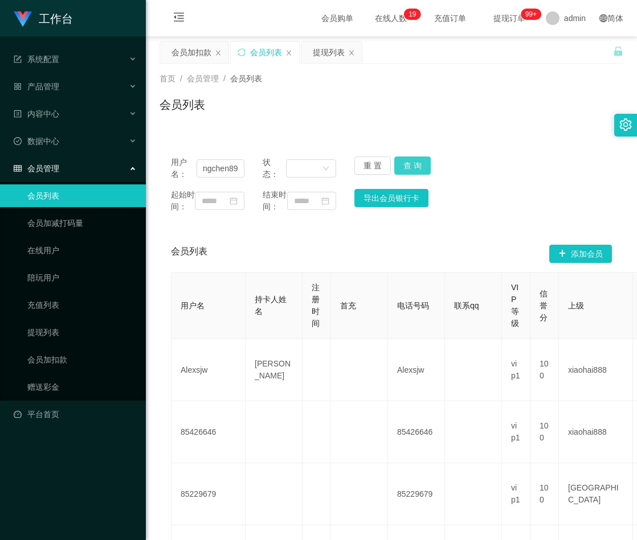
click at [406, 162] on button "查 询" at bounding box center [412, 166] width 36 height 18
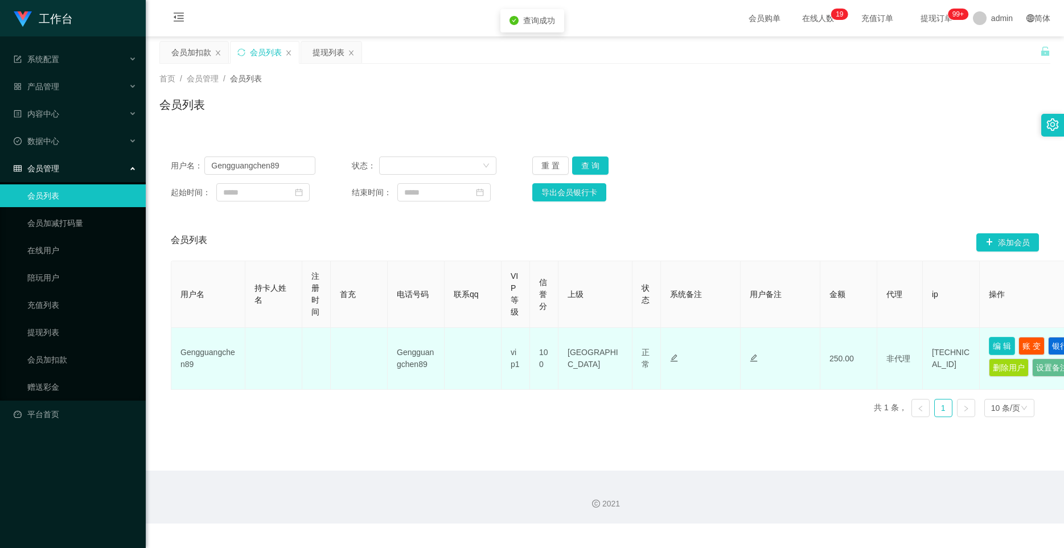
click at [636, 342] on button "编 辑" at bounding box center [1002, 346] width 26 height 18
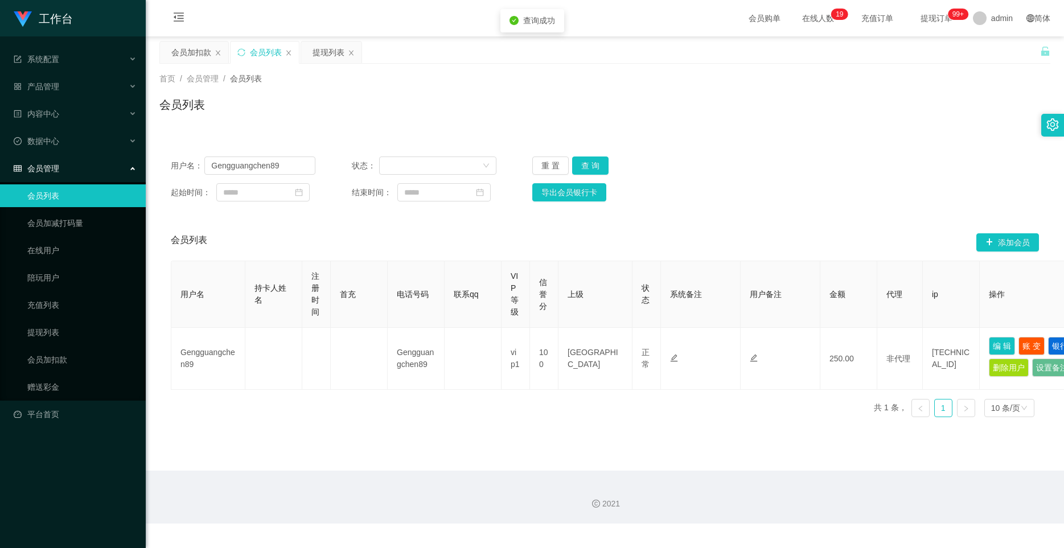
type input "Gengguangchen89"
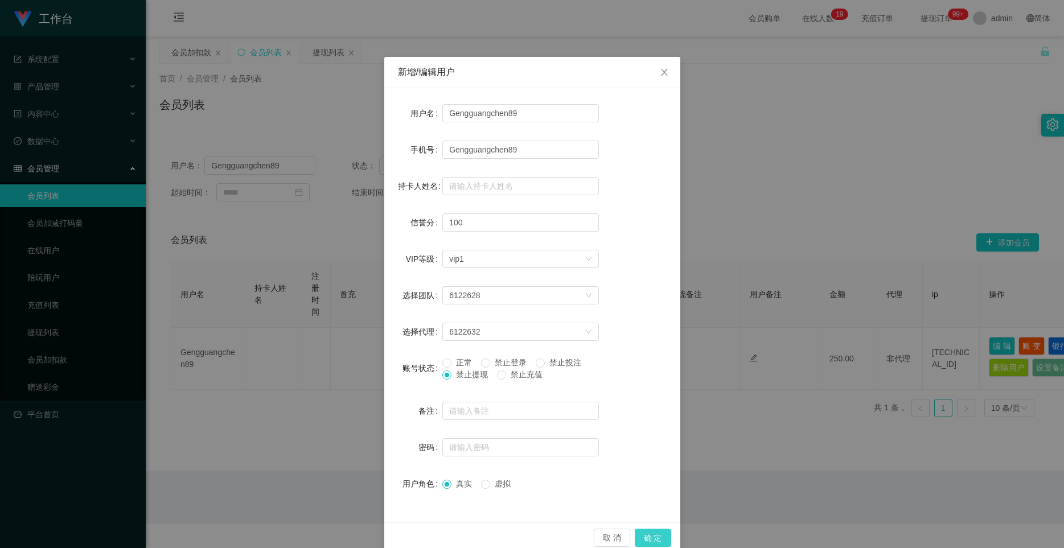
click at [636, 534] on button "确 定" at bounding box center [653, 538] width 36 height 18
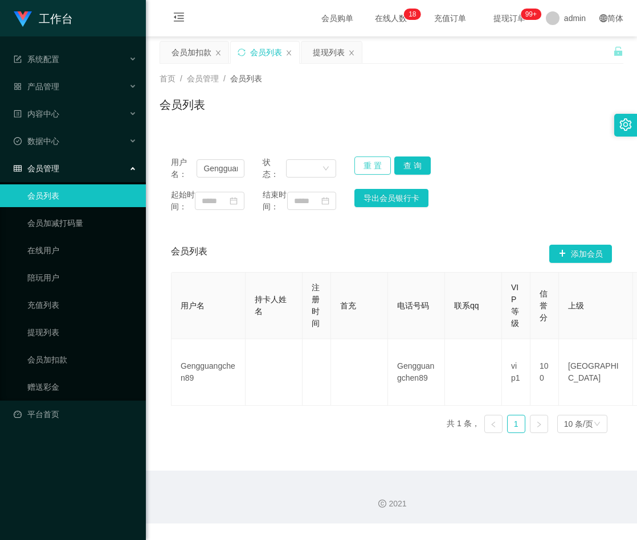
click at [369, 166] on button "重 置" at bounding box center [372, 166] width 36 height 18
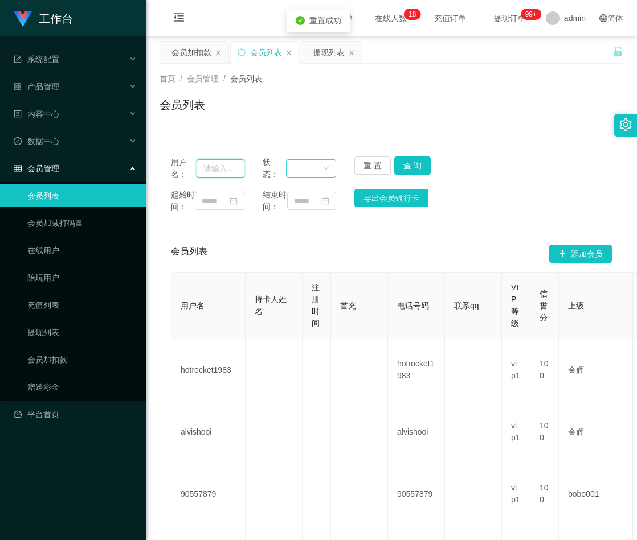
drag, startPoint x: 207, startPoint y: 164, endPoint x: 324, endPoint y: 164, distance: 116.7
click at [207, 164] on input "text" at bounding box center [220, 168] width 48 height 18
paste input "YT888168"
type input "YT888168"
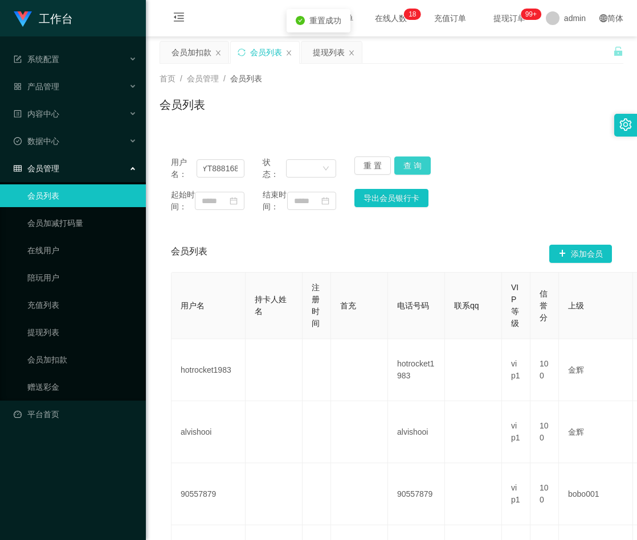
click at [416, 165] on button "查 询" at bounding box center [412, 166] width 36 height 18
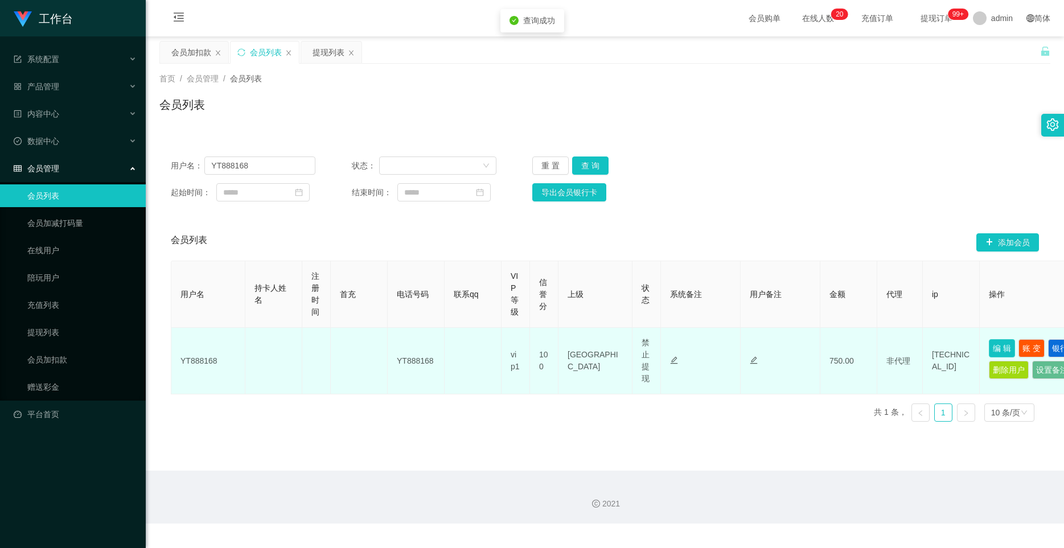
click at [636, 349] on button "编 辑" at bounding box center [1002, 348] width 26 height 18
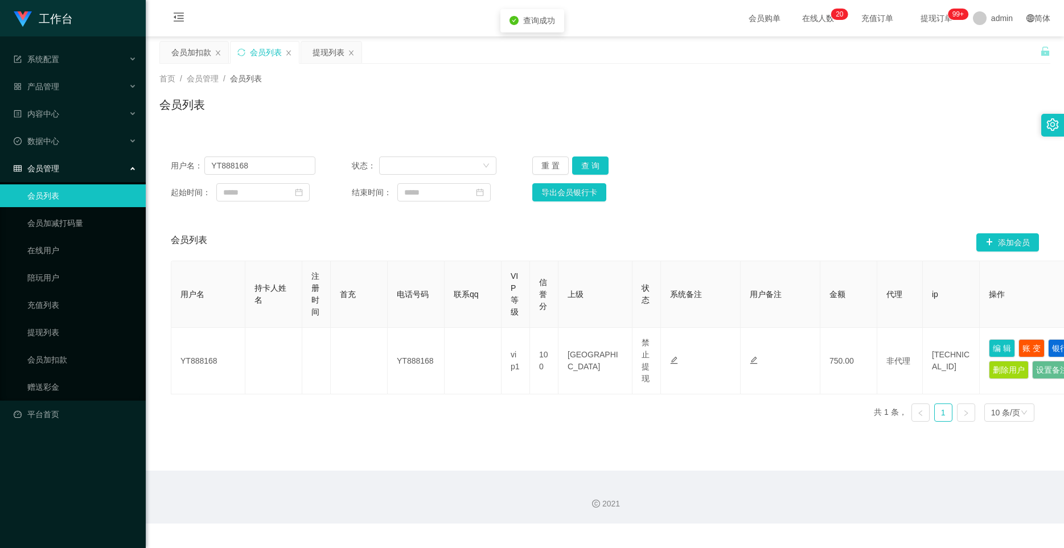
type input "YT888168"
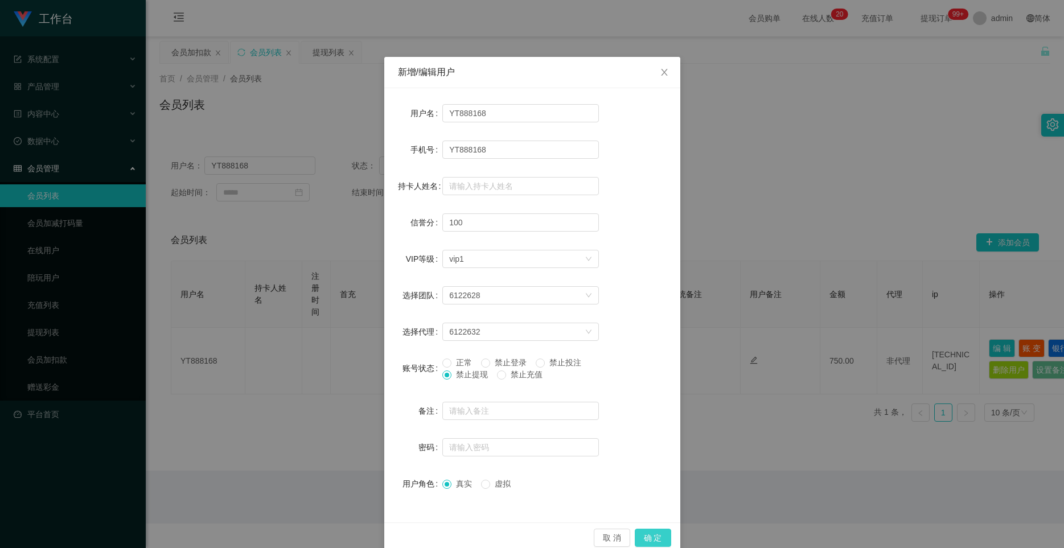
click at [636, 540] on button "确 定" at bounding box center [653, 538] width 36 height 18
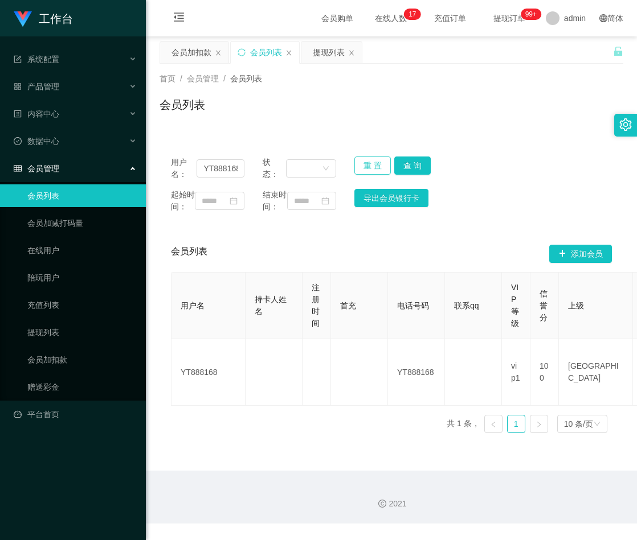
click at [367, 169] on button "重 置" at bounding box center [372, 166] width 36 height 18
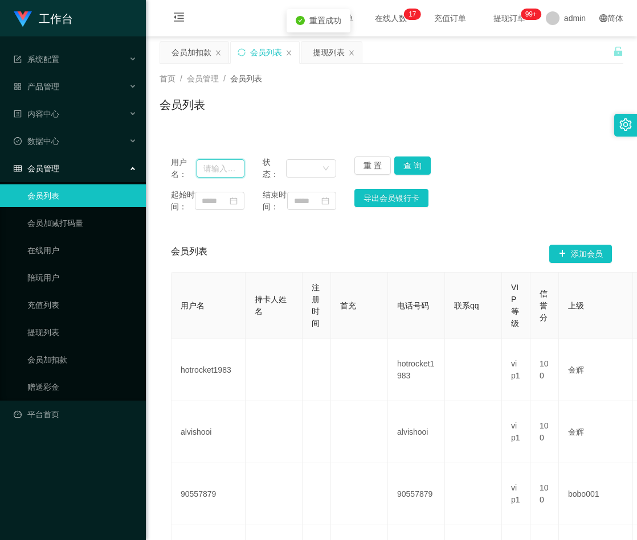
click at [217, 166] on input "text" at bounding box center [220, 168] width 48 height 18
paste input "Faruk"
type input "Faruk"
click at [405, 162] on button "查 询" at bounding box center [412, 166] width 36 height 18
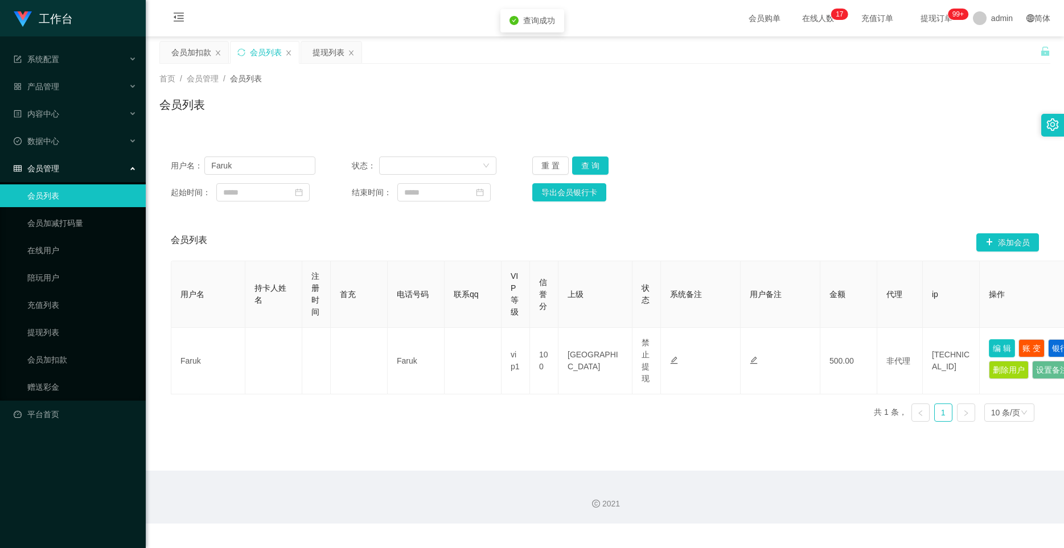
click at [636, 345] on button "编 辑" at bounding box center [1002, 348] width 26 height 18
type input "Faruk"
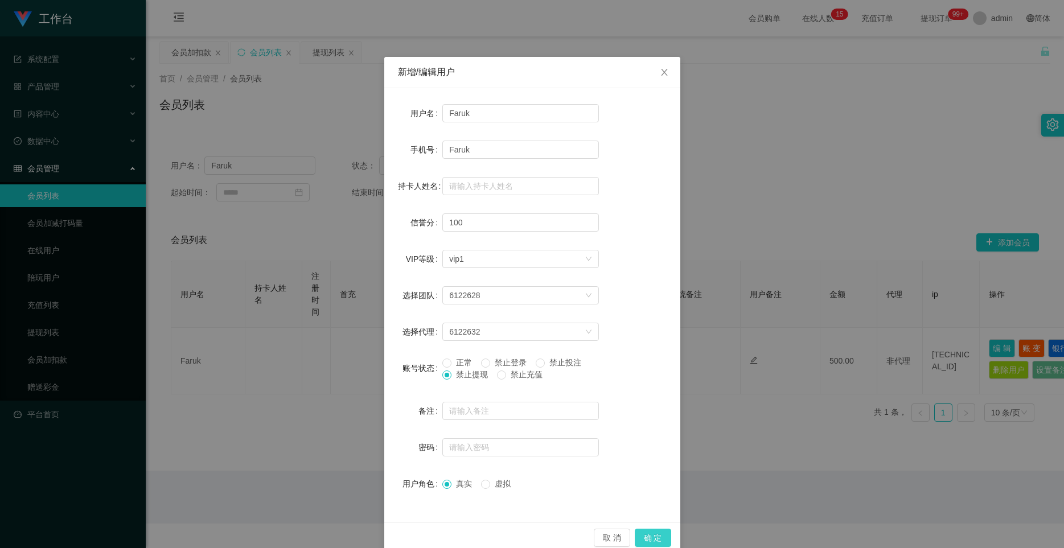
click at [636, 531] on button "确 定" at bounding box center [653, 538] width 36 height 18
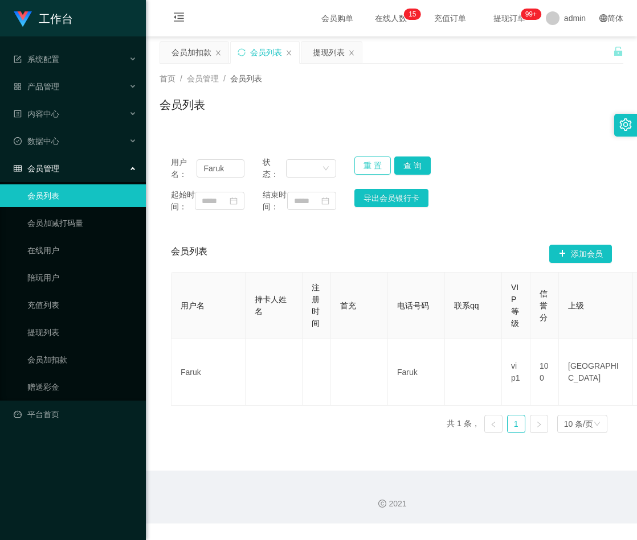
click at [362, 164] on button "重 置" at bounding box center [372, 166] width 36 height 18
